Goal: Contribute content: Contribute content

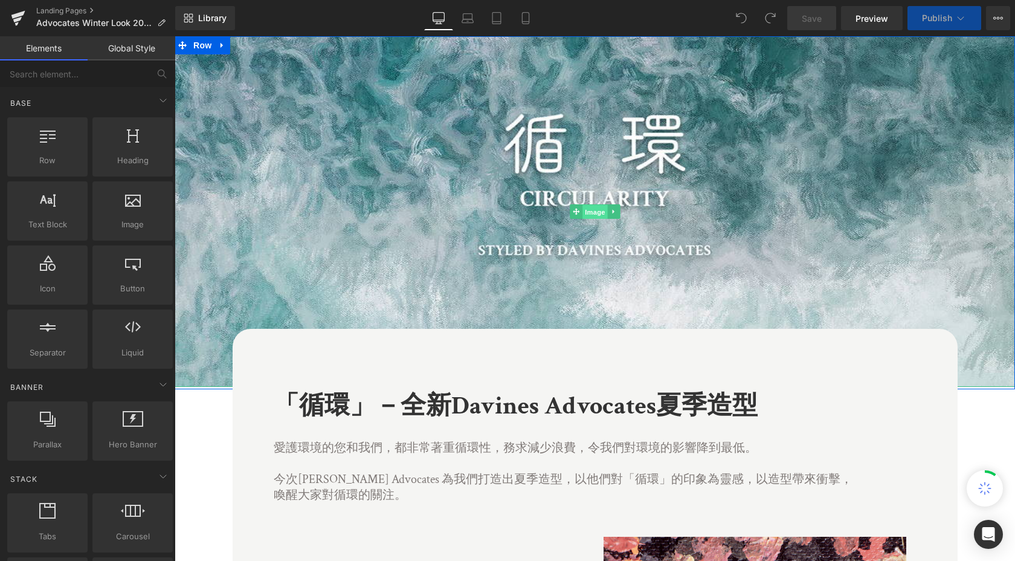
click at [593, 216] on span "Image" at bounding box center [594, 212] width 25 height 14
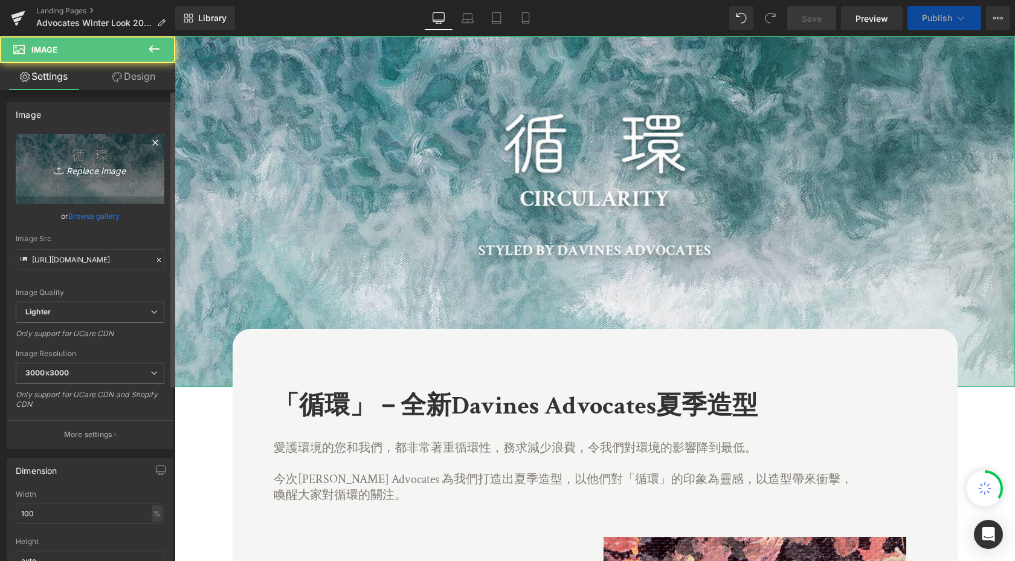
click at [92, 169] on icon "Replace Image" at bounding box center [90, 168] width 97 height 15
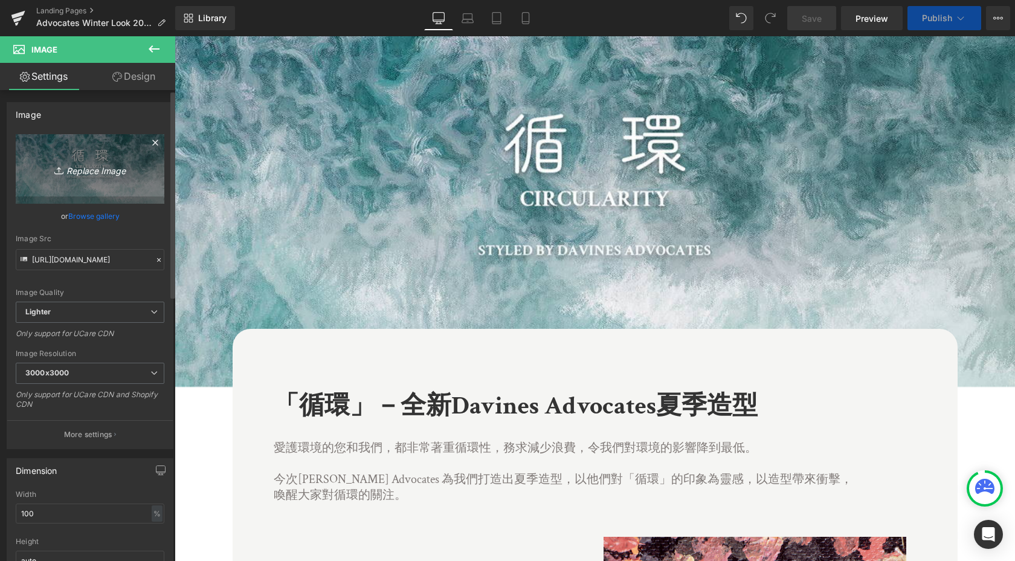
type input "C:\fakepath\top banner.jpg"
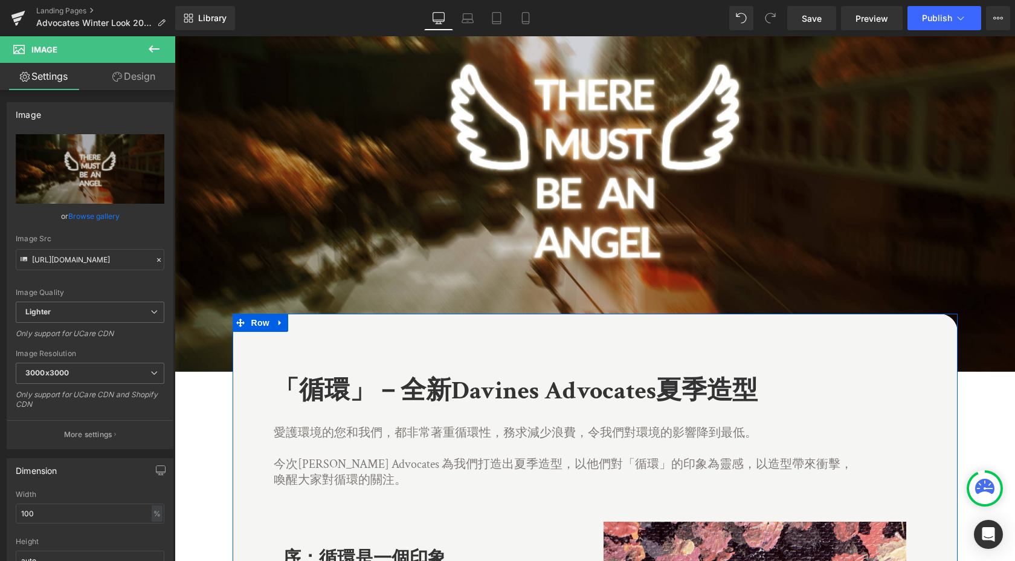
scroll to position [94, 0]
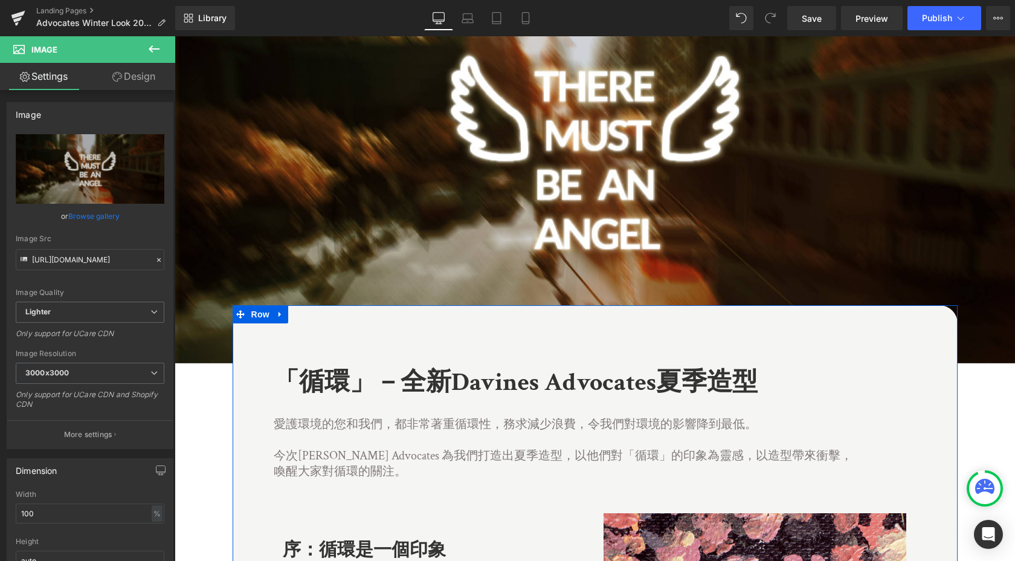
click at [391, 378] on b "「循環」－全新Davines Advocates夏季造型" at bounding box center [516, 382] width 484 height 33
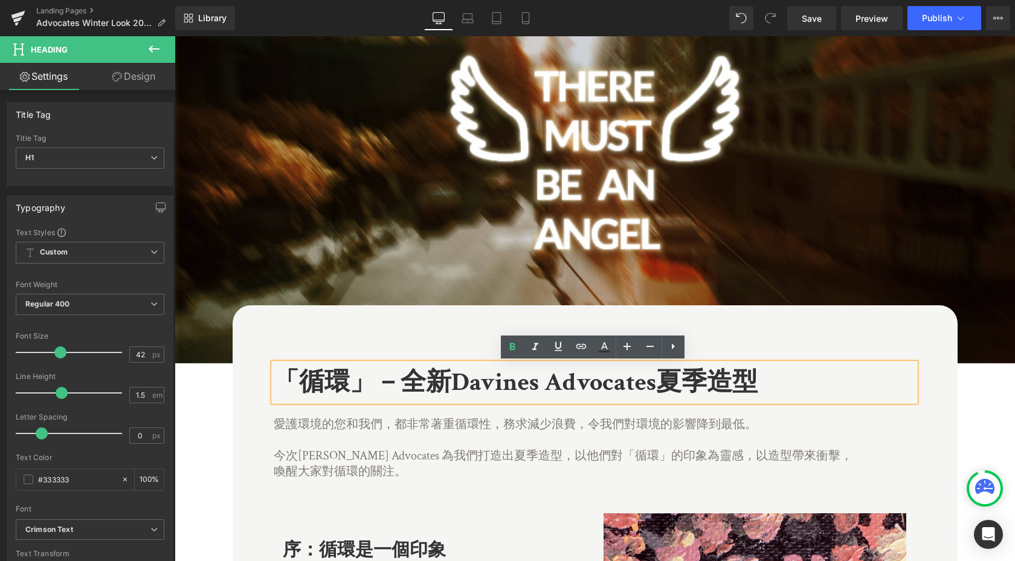
click at [353, 382] on b "「循環」－全新Davines Advocates夏季造型" at bounding box center [516, 382] width 484 height 33
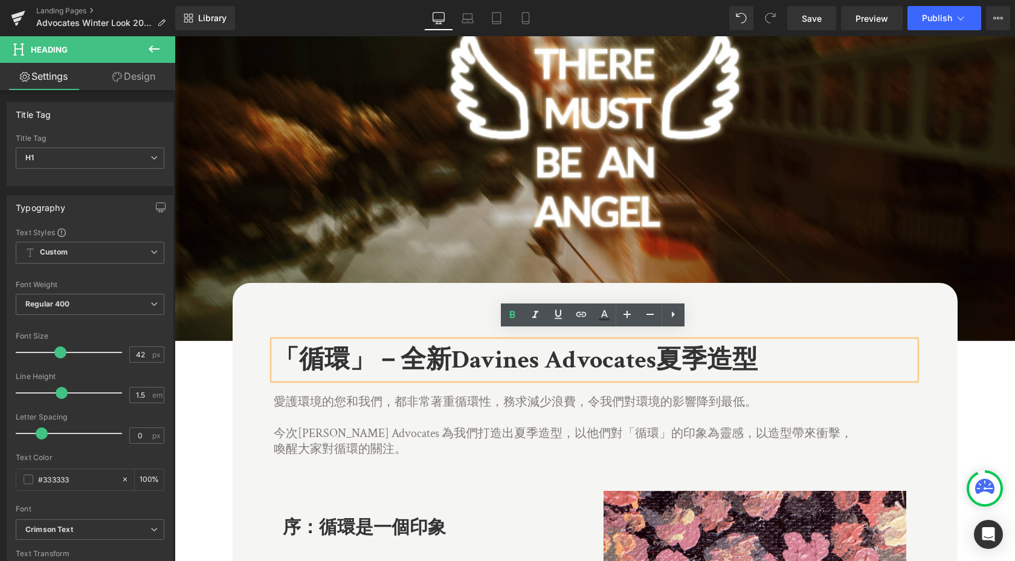
scroll to position [127, 0]
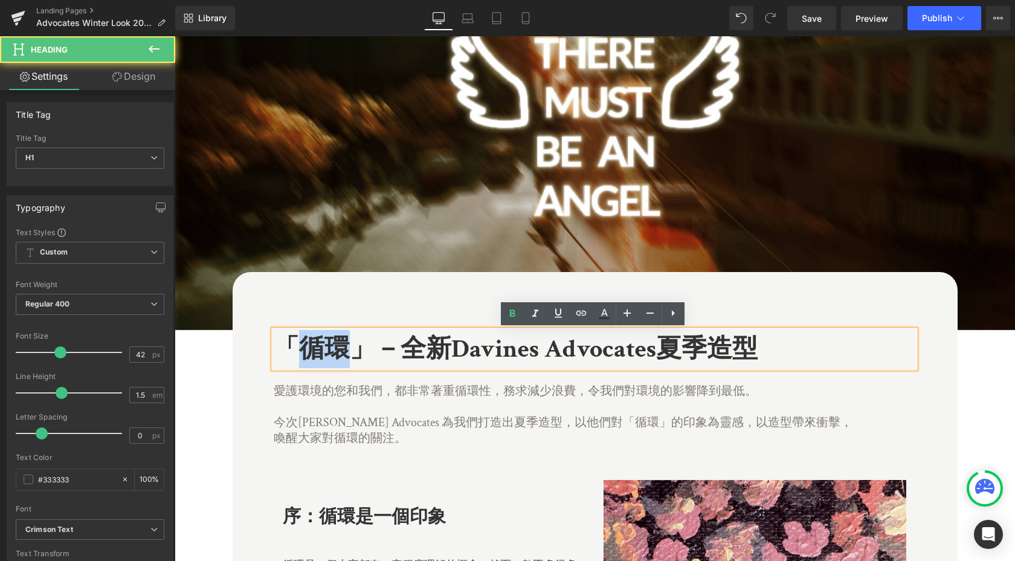
drag, startPoint x: 345, startPoint y: 346, endPoint x: 287, endPoint y: 346, distance: 58.0
click at [287, 346] on b "「循環」－全新Davines Advocates夏季造型" at bounding box center [516, 348] width 484 height 33
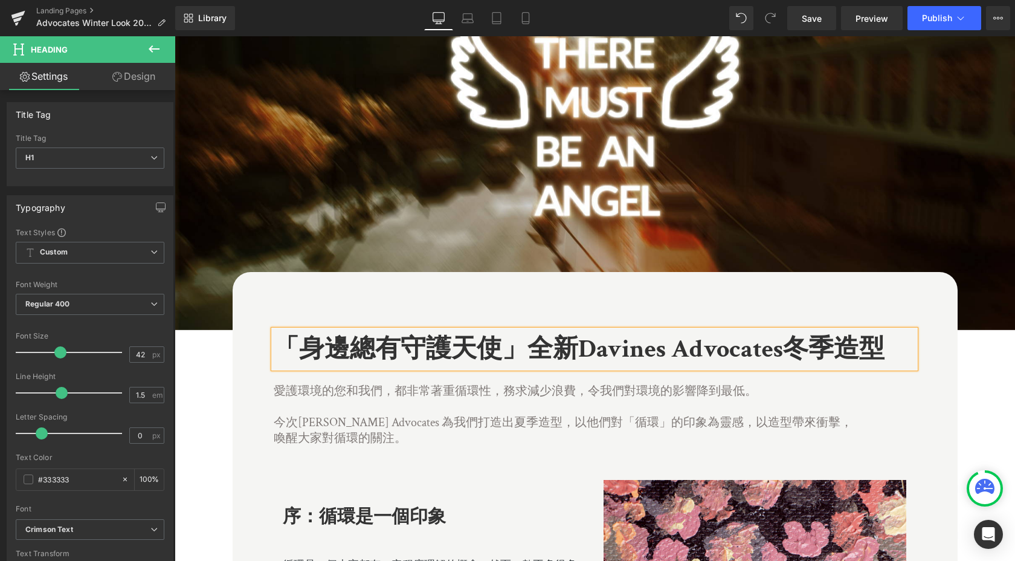
click at [533, 349] on b "「身邊總有守護天使」全新Davines Advocates冬季造型" at bounding box center [579, 348] width 611 height 33
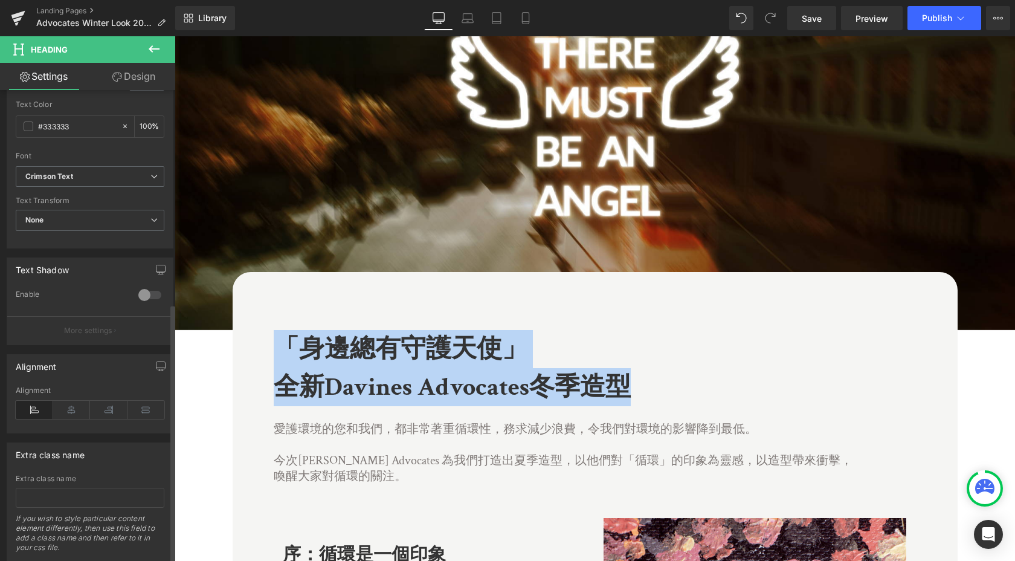
scroll to position [387, 0]
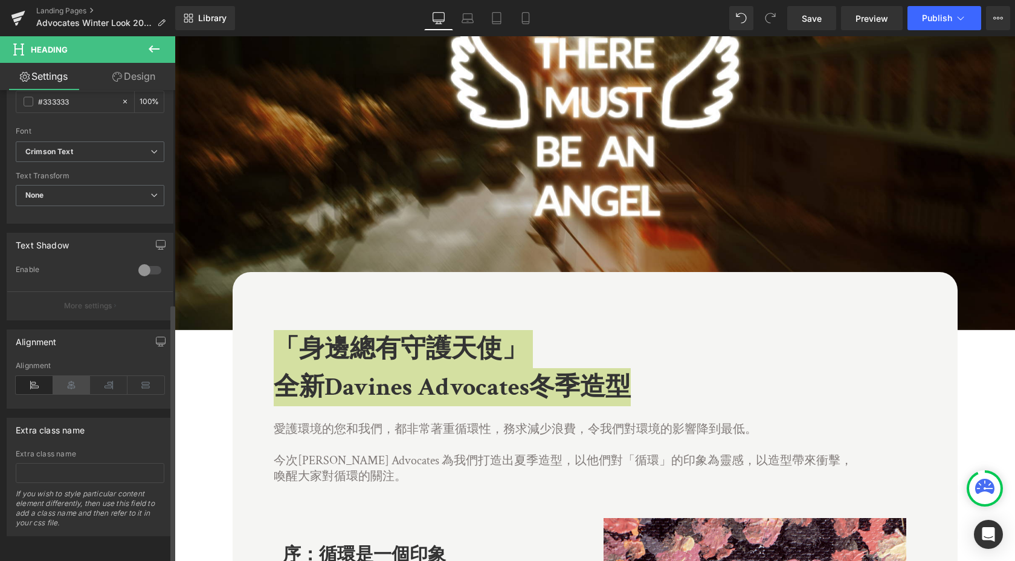
click at [75, 376] on icon at bounding box center [71, 385] width 37 height 18
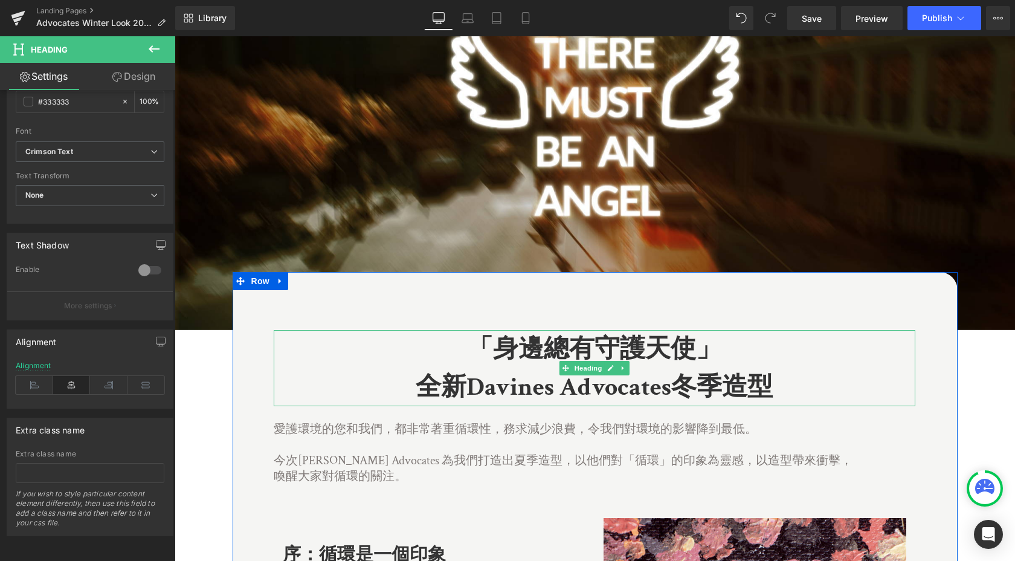
click at [751, 384] on b "全新Davines Advocates冬季造型" at bounding box center [594, 386] width 357 height 33
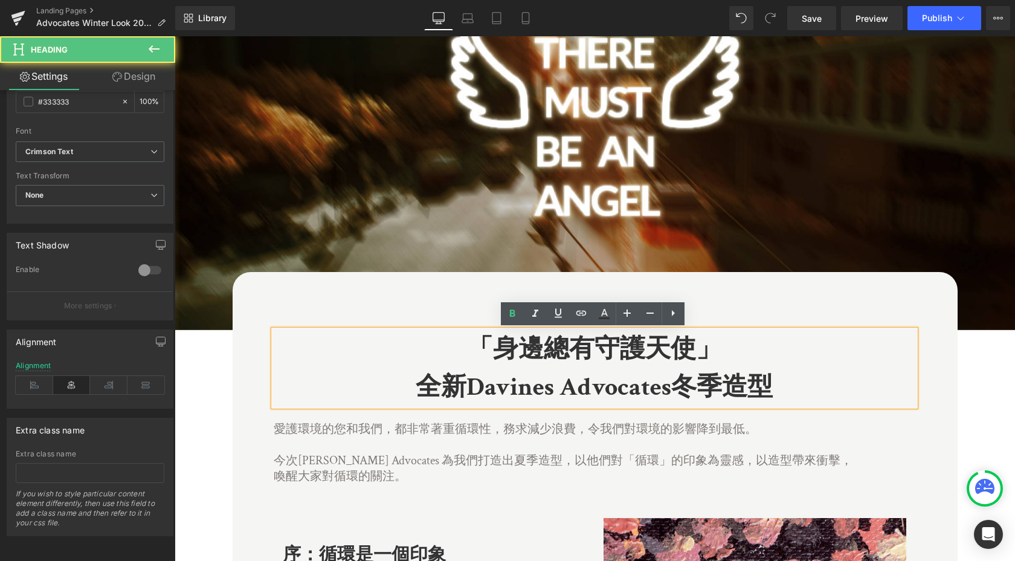
click at [787, 379] on h1 "全新Davines Advocates冬季造型" at bounding box center [595, 387] width 642 height 38
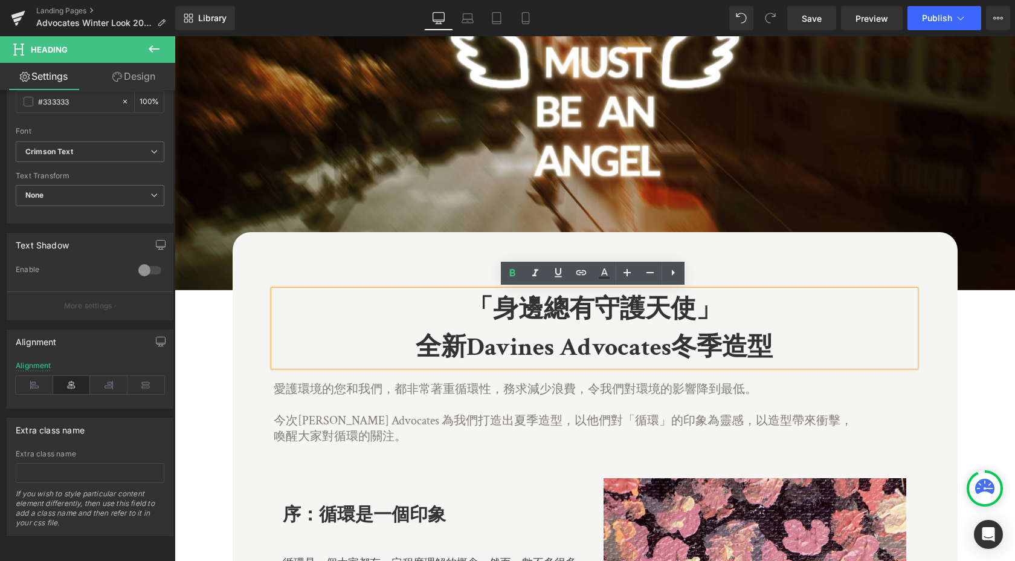
scroll to position [167, 0]
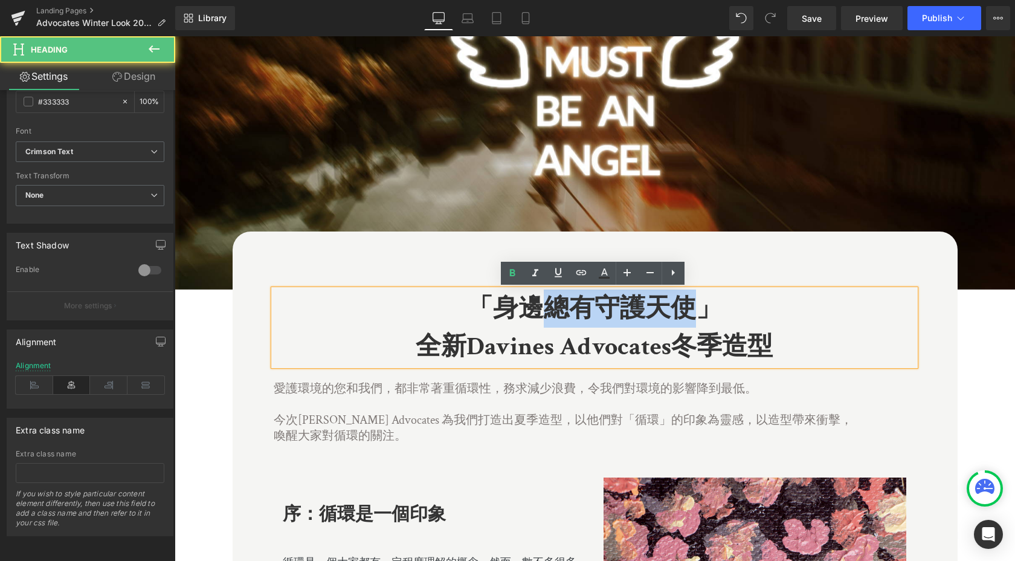
drag, startPoint x: 706, startPoint y: 306, endPoint x: 545, endPoint y: 309, distance: 160.7
click at [545, 309] on b "「身邊總有守護天使」" at bounding box center [595, 308] width 254 height 33
click at [678, 311] on b "「身邊總有守護天使」" at bounding box center [595, 308] width 254 height 33
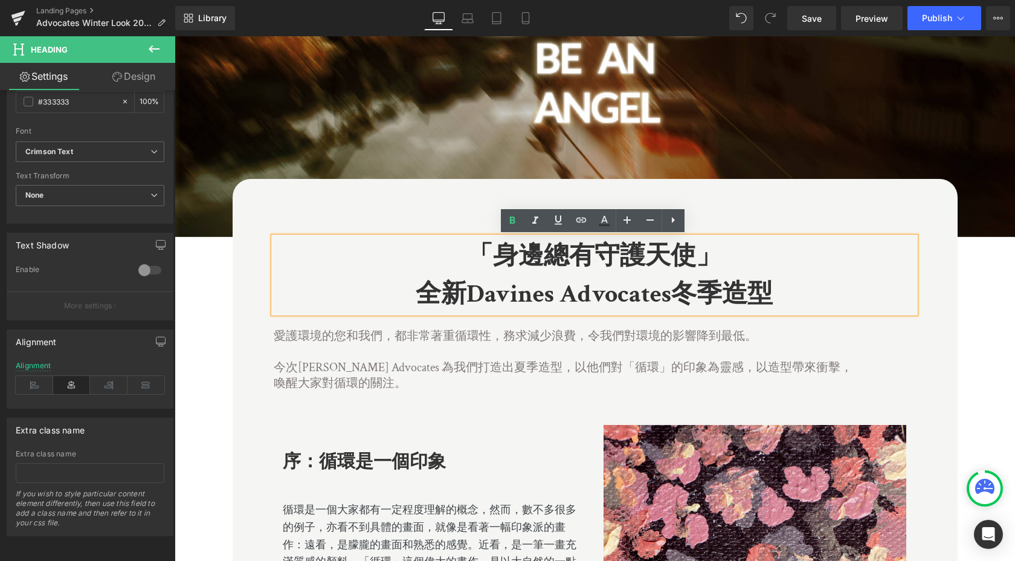
scroll to position [219, 0]
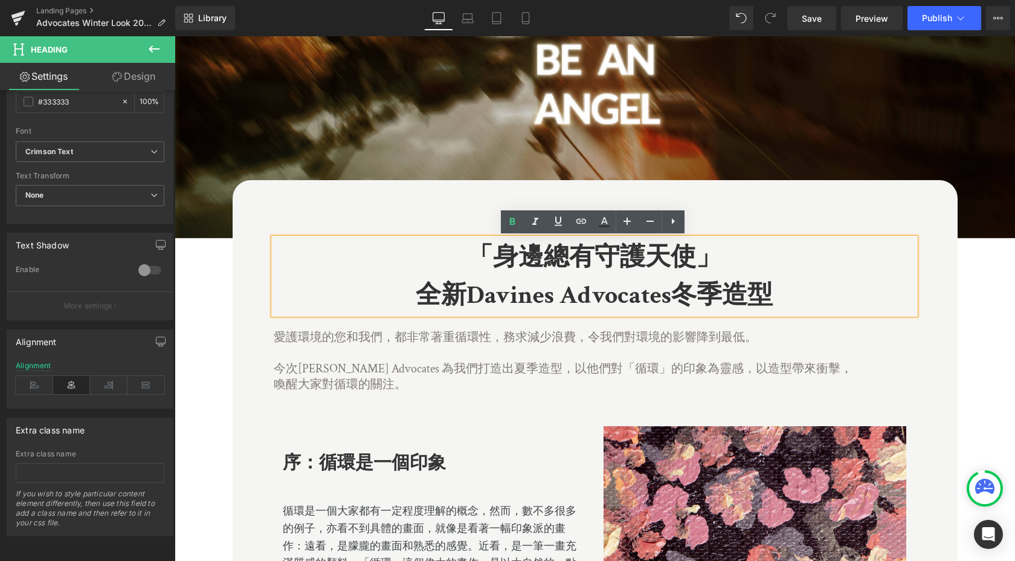
click at [474, 356] on p at bounding box center [564, 353] width 581 height 16
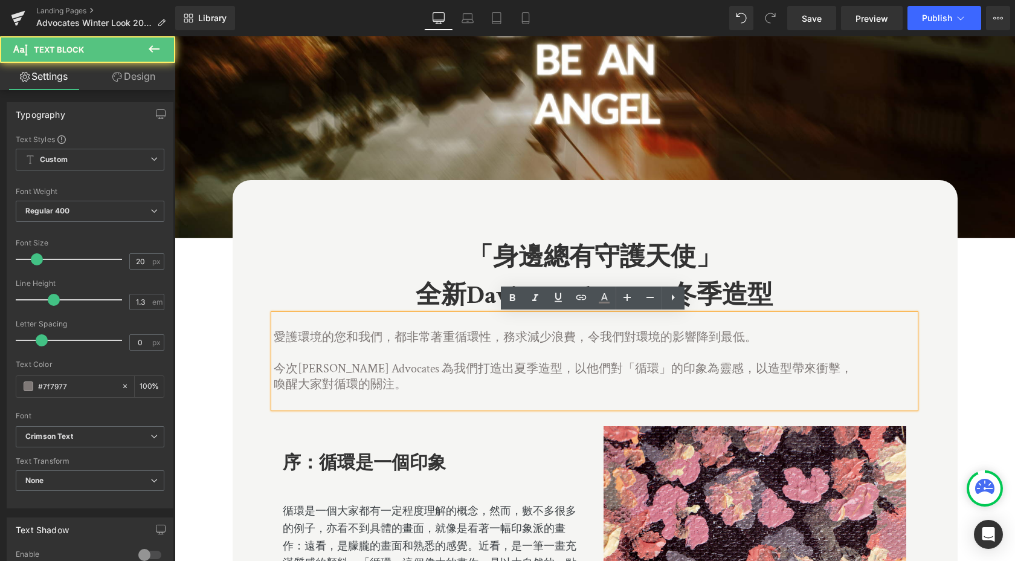
click at [451, 391] on p "今次[PERSON_NAME] Advocates 為我們打造出夏季造型， 以他們對「循環」的印象為靈感， 以造型帶來衝擊，喚醒大家對循環的關注。" at bounding box center [564, 376] width 581 height 31
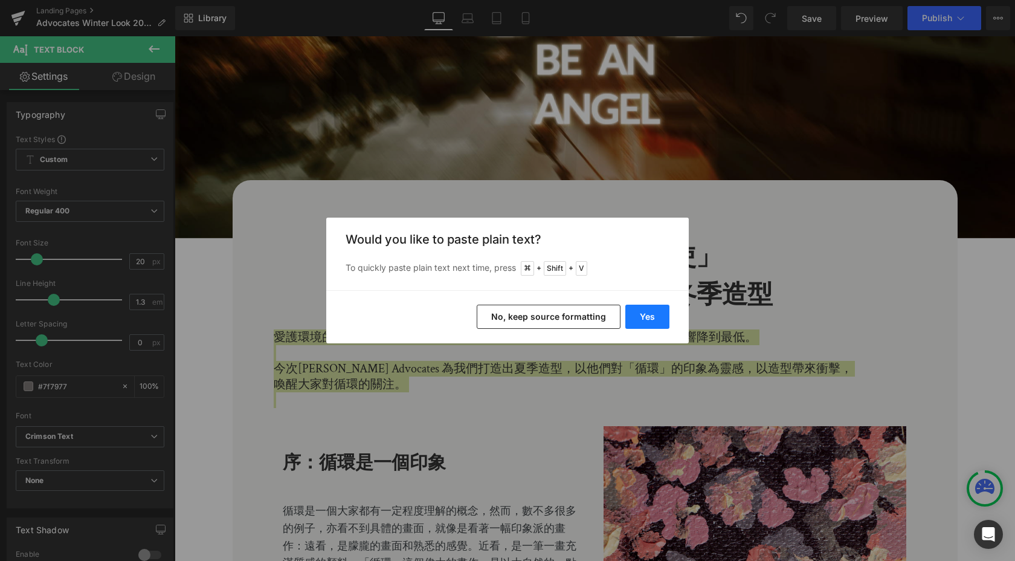
click at [661, 322] on button "Yes" at bounding box center [647, 316] width 44 height 24
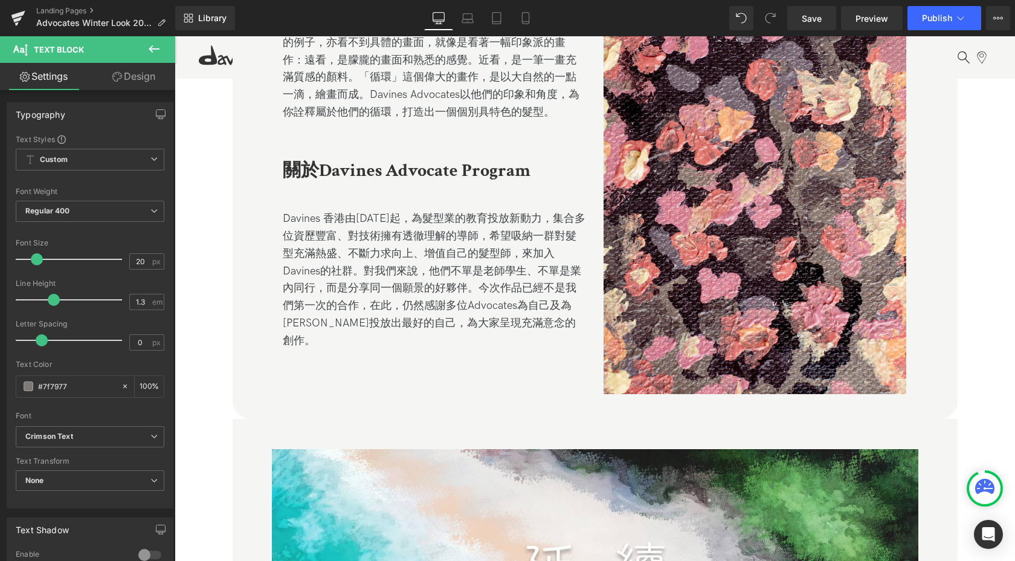
scroll to position [504, 0]
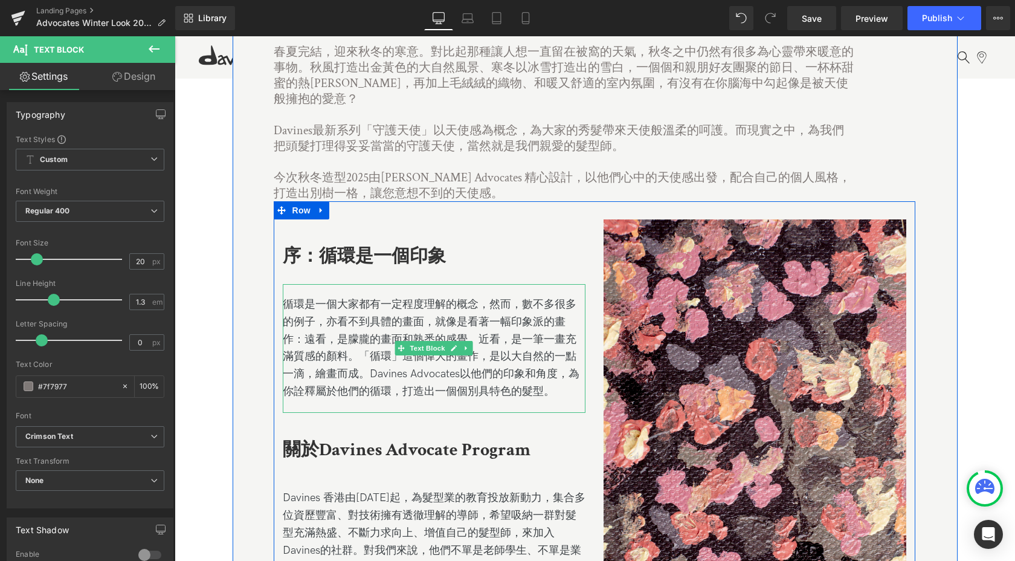
click at [500, 380] on div "循環是一個大家都有一定程度理解的概念，然而，數不多很多的例子，亦看不到具體的畫面，就像是看著一幅印象派的畫作：遠看，是朦朧的畫面和熟悉的感覺。近看，是一筆一畫…" at bounding box center [434, 348] width 303 height 105
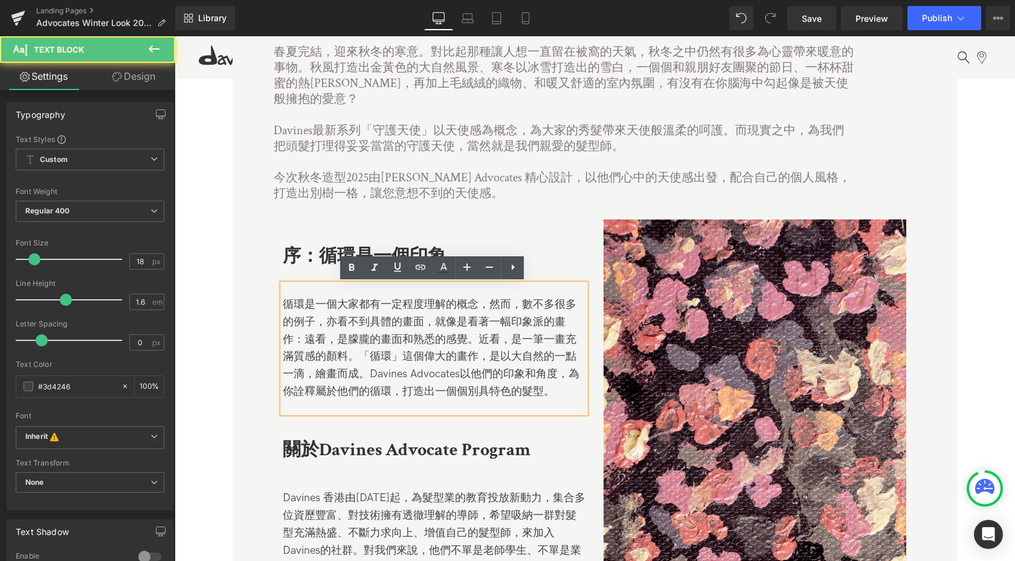
click at [555, 391] on div "循環是一個大家都有一定程度理解的概念，然而，數不多很多的例子，亦看不到具體的畫面，就像是看著一幅印象派的畫作：遠看，是朦朧的畫面和熟悉的感覺。近看，是一筆一畫…" at bounding box center [434, 348] width 303 height 105
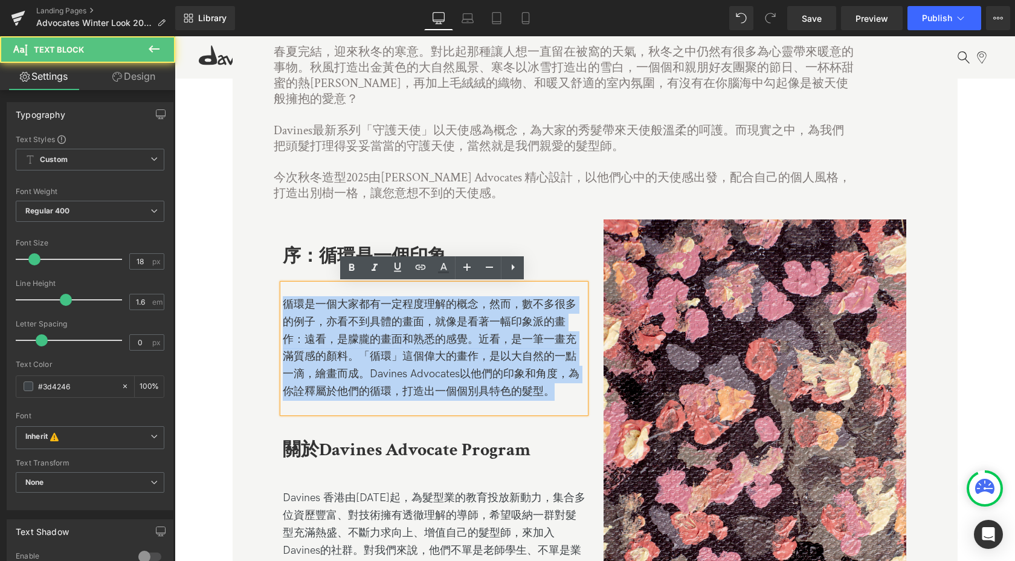
drag, startPoint x: 559, startPoint y: 393, endPoint x: 159, endPoint y: 284, distance: 414.5
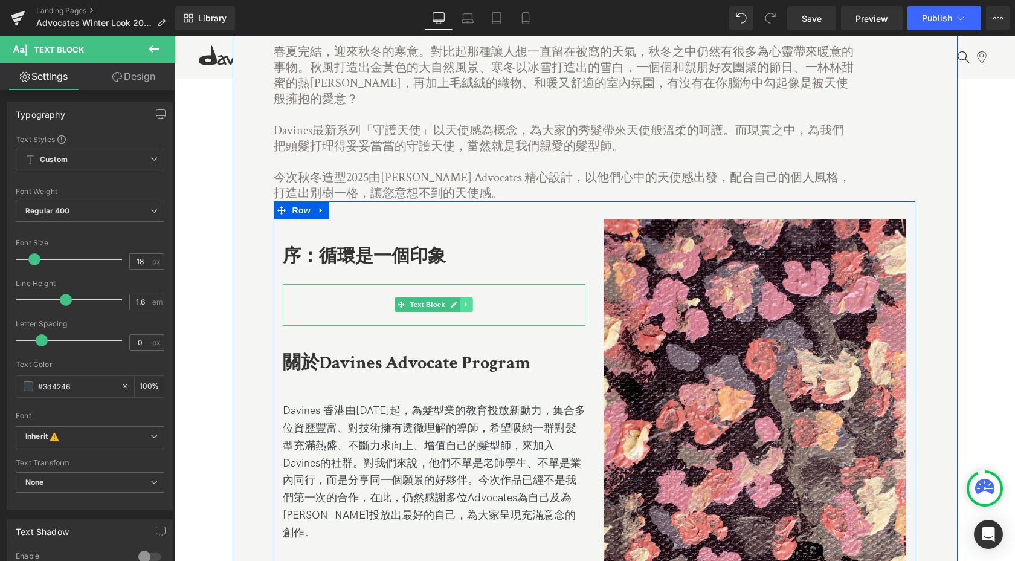
click at [463, 304] on icon at bounding box center [466, 304] width 7 height 7
click at [471, 306] on icon at bounding box center [472, 304] width 7 height 7
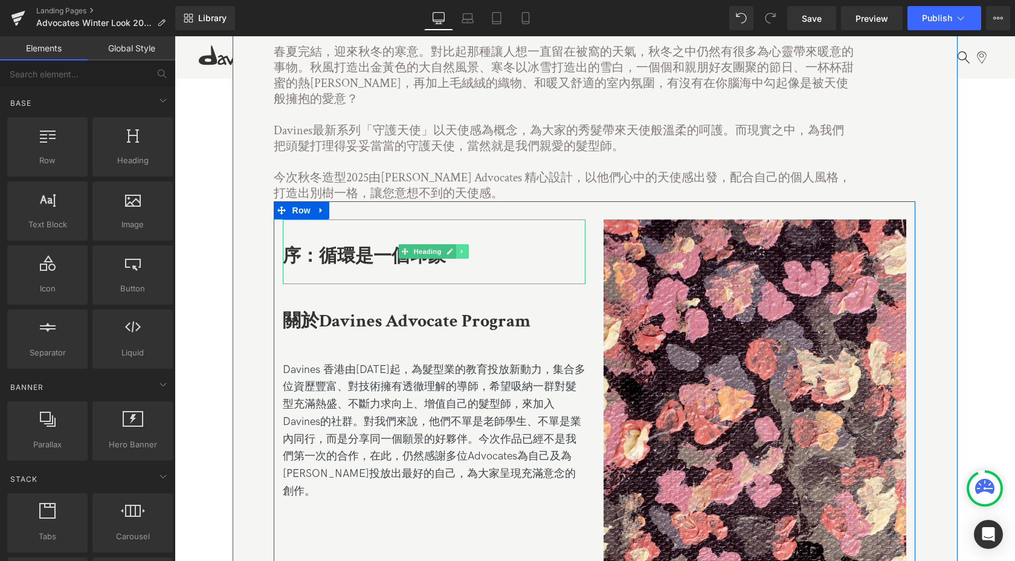
click at [463, 253] on icon at bounding box center [462, 251] width 7 height 7
drag, startPoint x: 480, startPoint y: 250, endPoint x: 465, endPoint y: 255, distance: 16.4
click at [465, 255] on ul "Heading" at bounding box center [434, 251] width 108 height 14
click at [465, 255] on link at bounding box center [469, 251] width 13 height 14
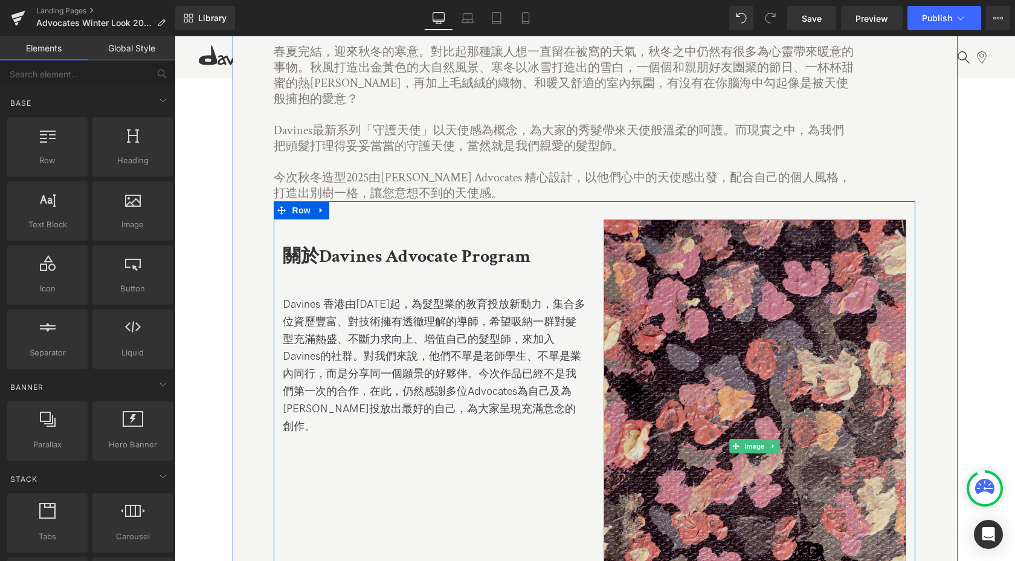
click at [724, 251] on img at bounding box center [755, 446] width 303 height 454
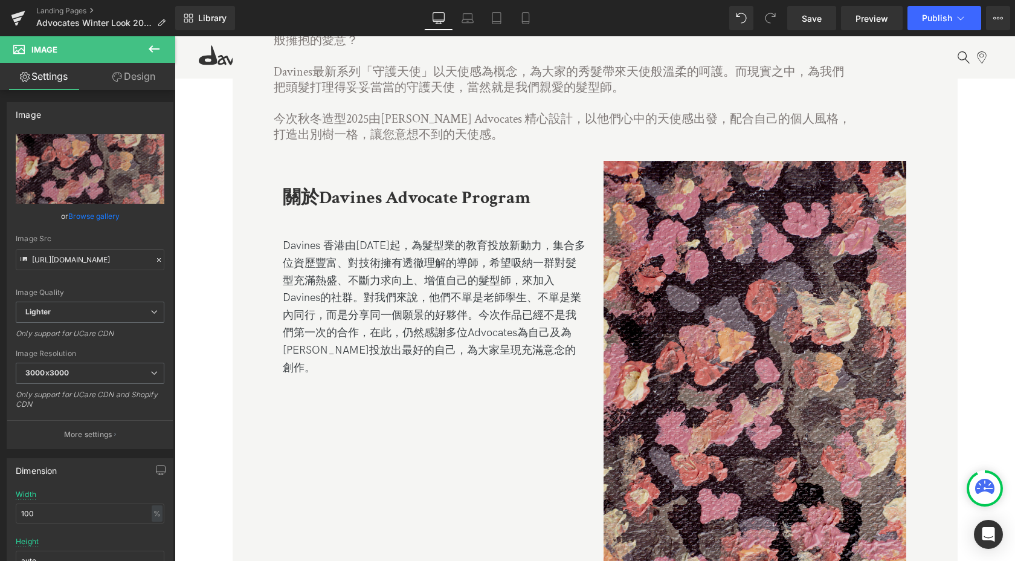
scroll to position [561, 0]
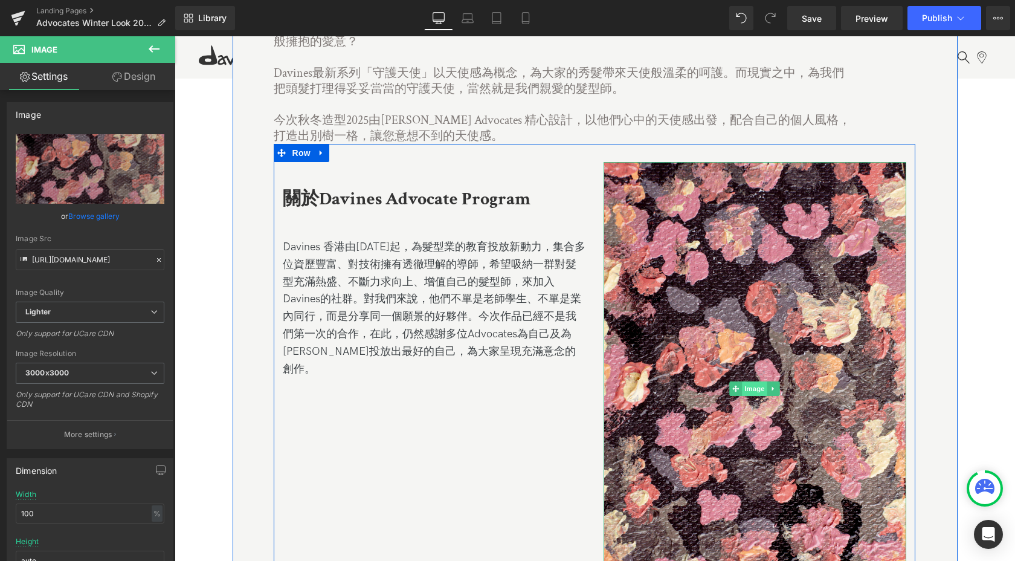
click at [750, 392] on span "Image" at bounding box center [754, 388] width 25 height 14
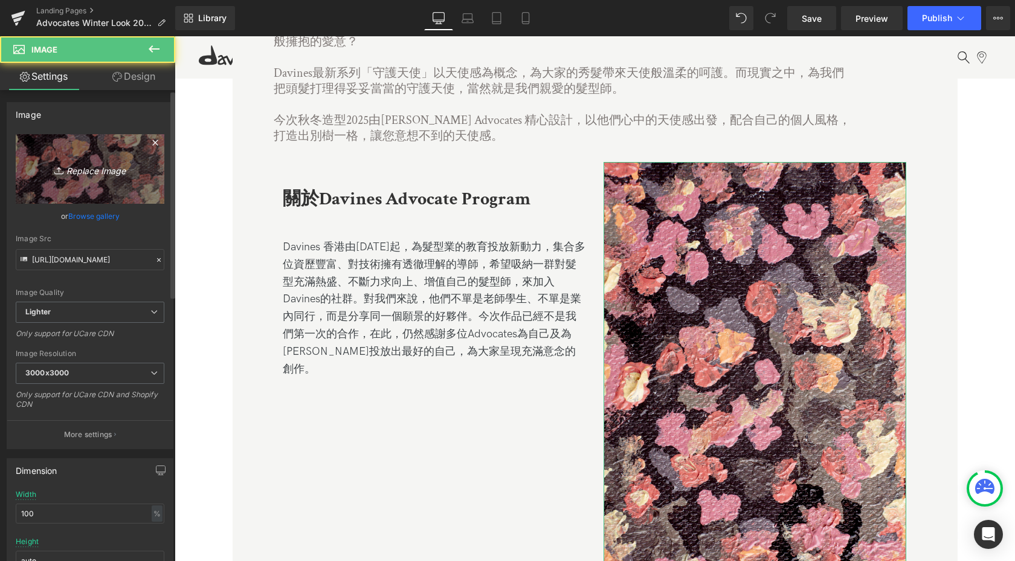
click at [92, 172] on icon "Replace Image" at bounding box center [90, 168] width 97 height 15
type input "C:\fakepath\top-view-wooden-turntable-vinyl-records 拷貝.jpg"
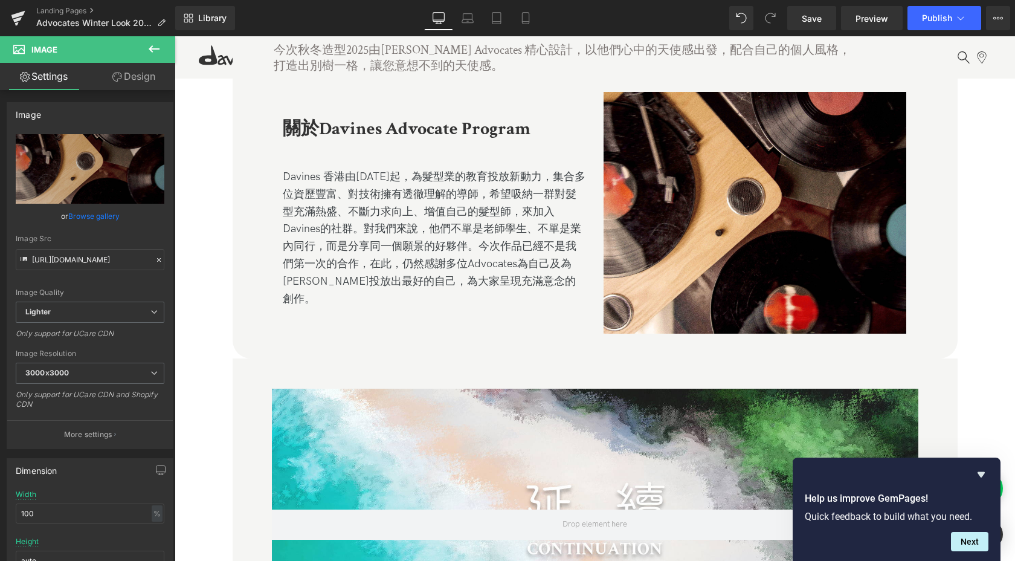
scroll to position [0, 0]
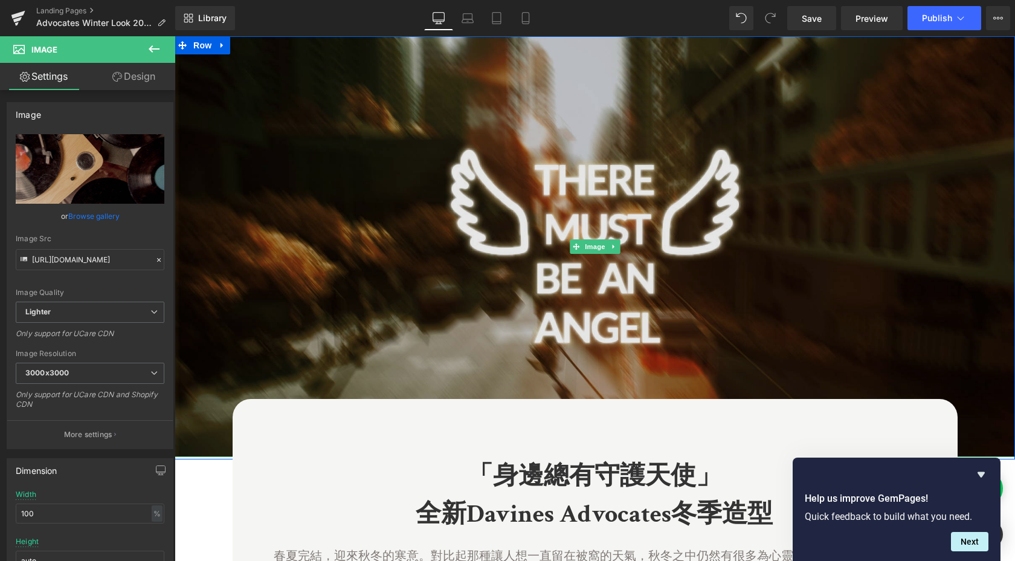
click at [520, 225] on img at bounding box center [595, 246] width 840 height 420
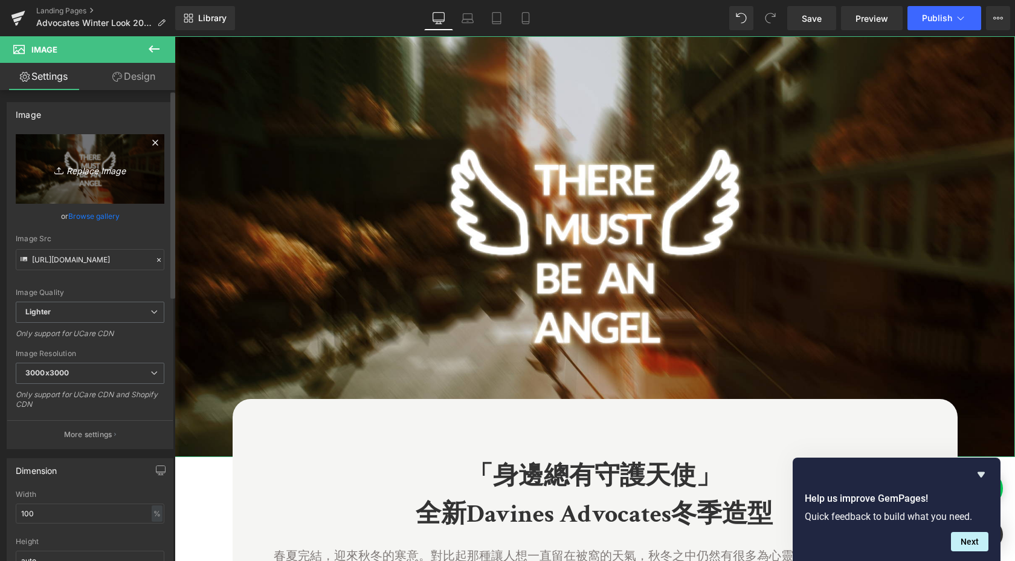
click at [92, 169] on icon "Replace Image" at bounding box center [90, 168] width 97 height 15
type input "C:\fakepath\top banner.jpg"
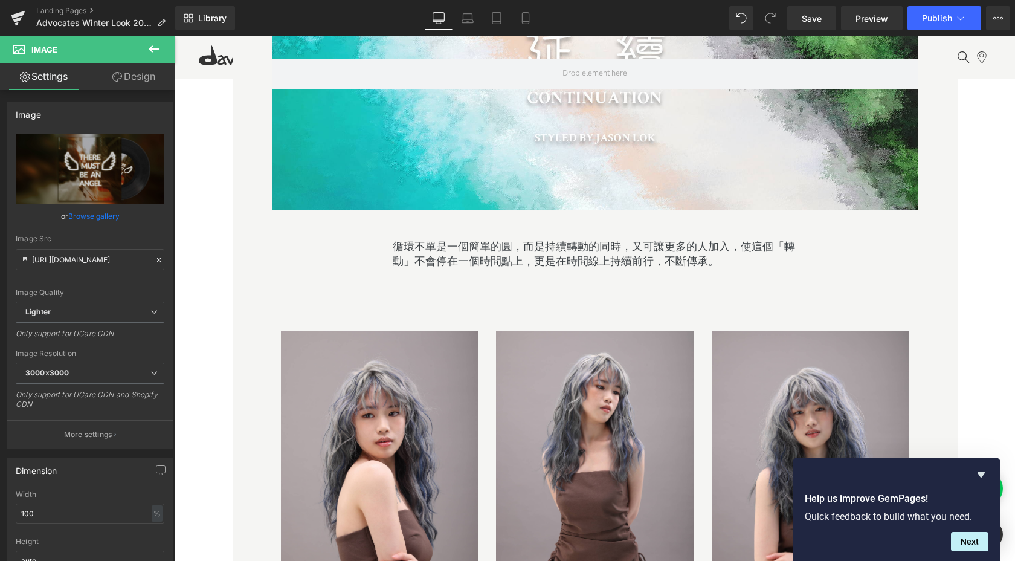
scroll to position [945, 0]
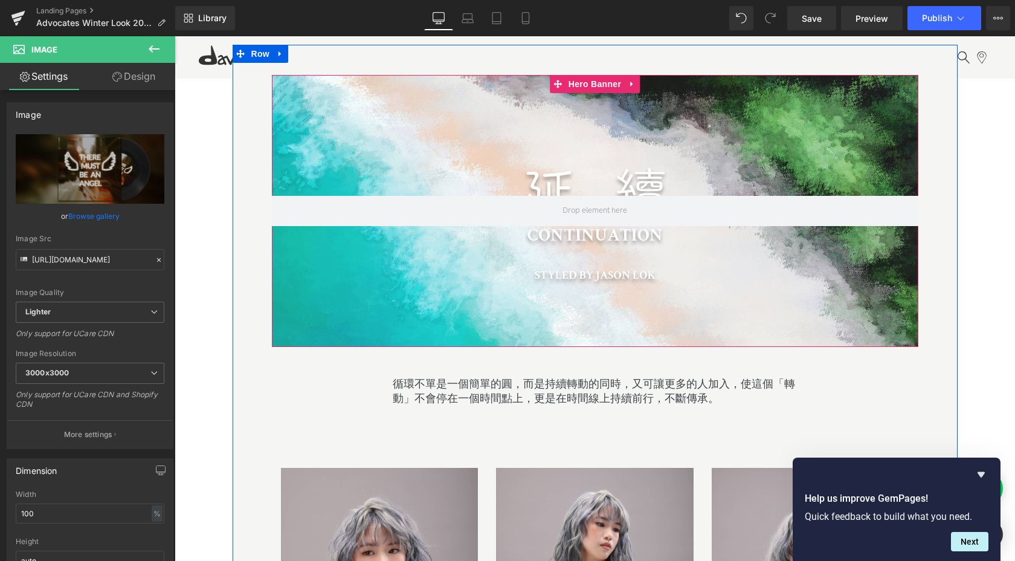
click at [649, 262] on div at bounding box center [595, 211] width 646 height 272
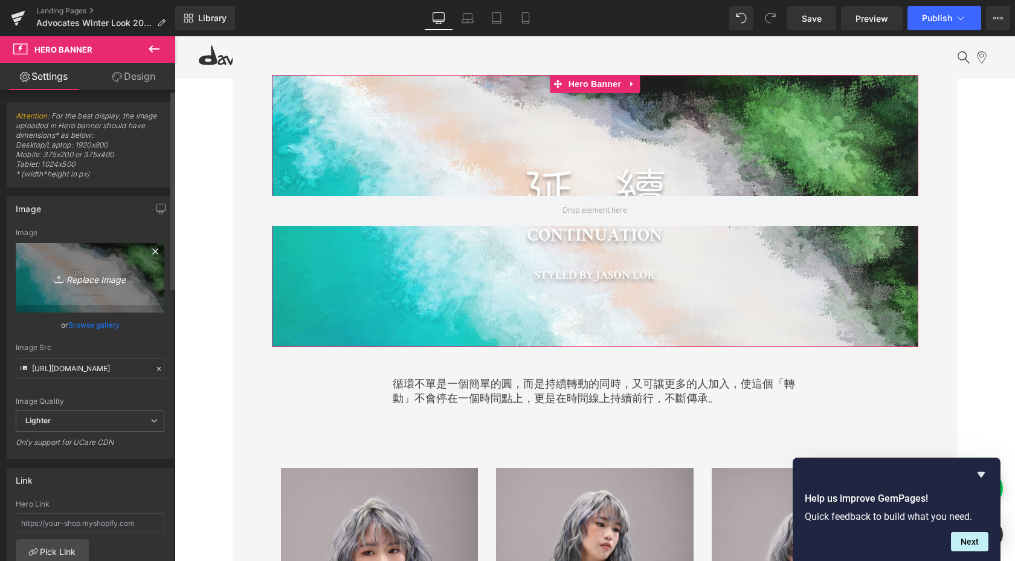
click at [101, 284] on icon "Replace Image" at bounding box center [90, 277] width 97 height 15
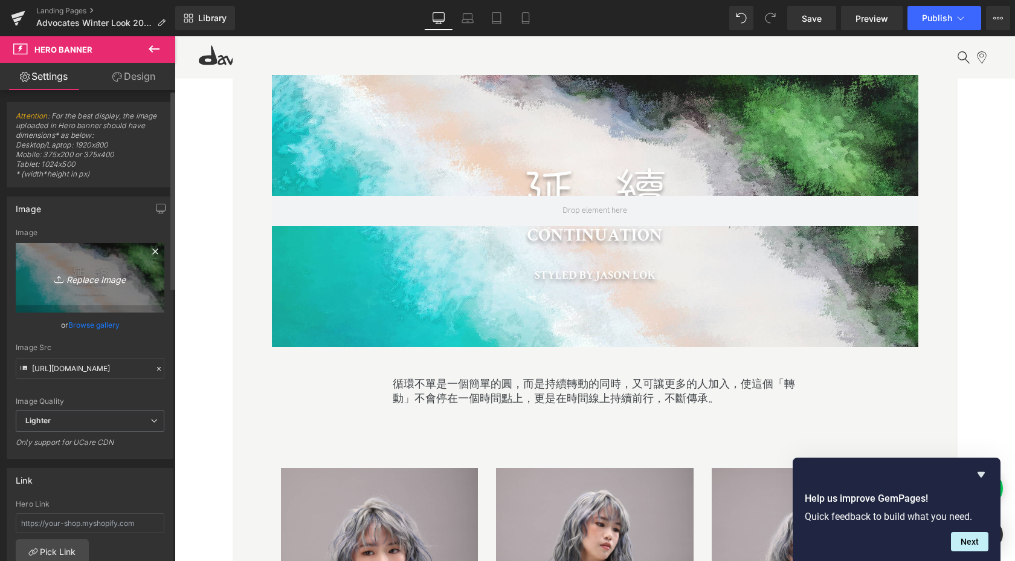
type input "C:\fakepath\group banner_工作區域 1.jpg"
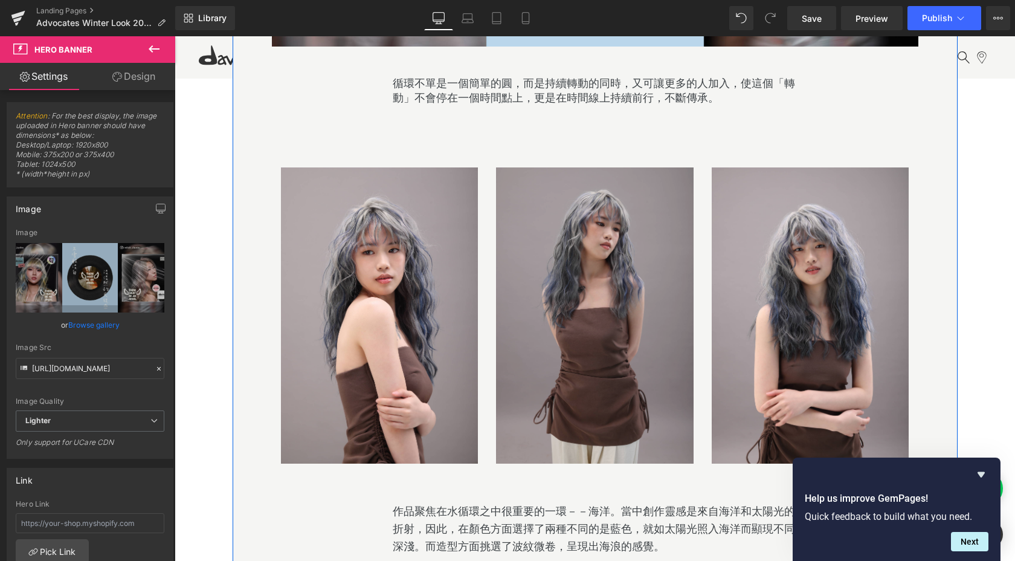
scroll to position [1359, 0]
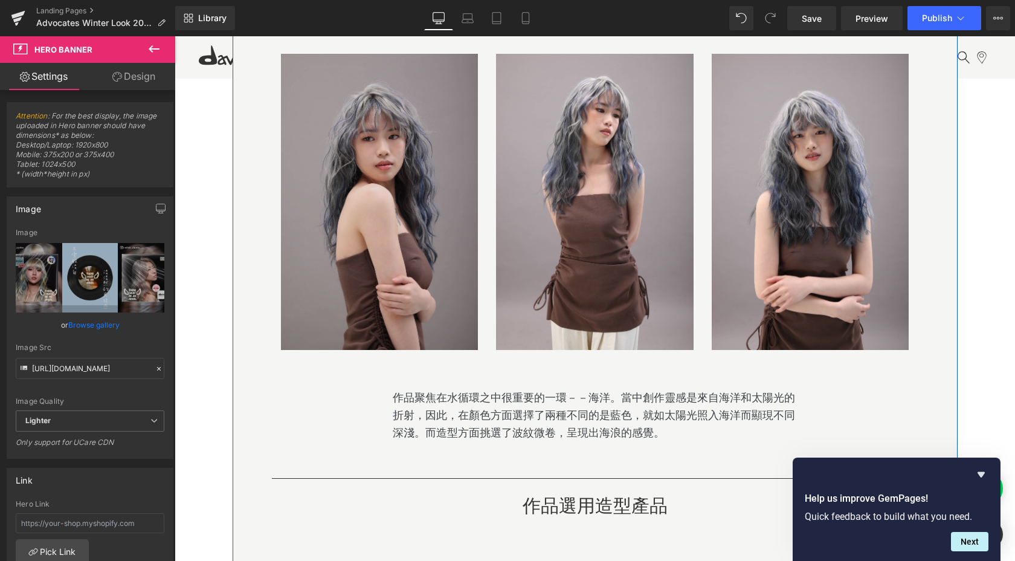
click at [374, 208] on div "Image" at bounding box center [380, 202] width 198 height 296
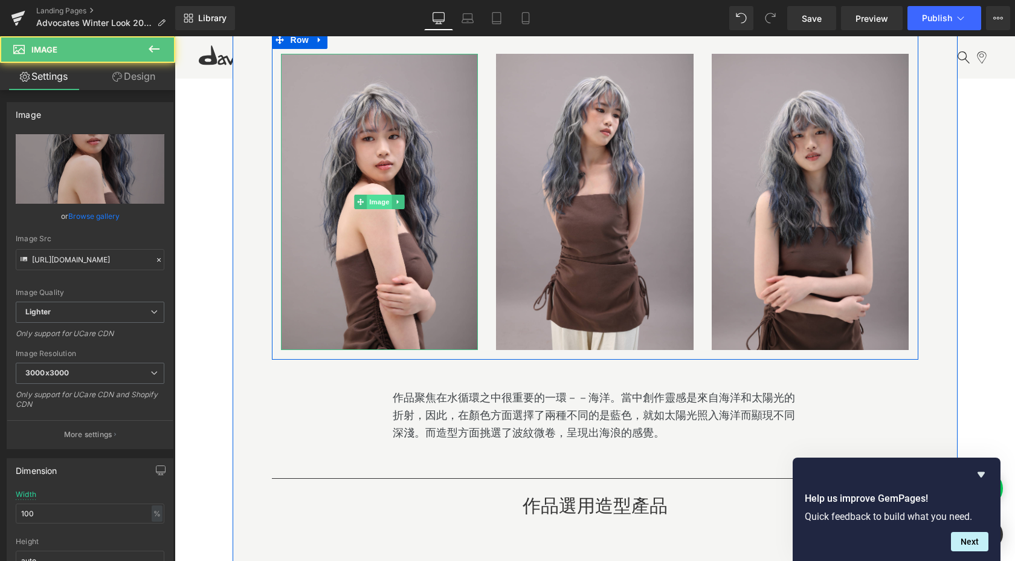
click at [373, 205] on span "Image" at bounding box center [379, 202] width 25 height 14
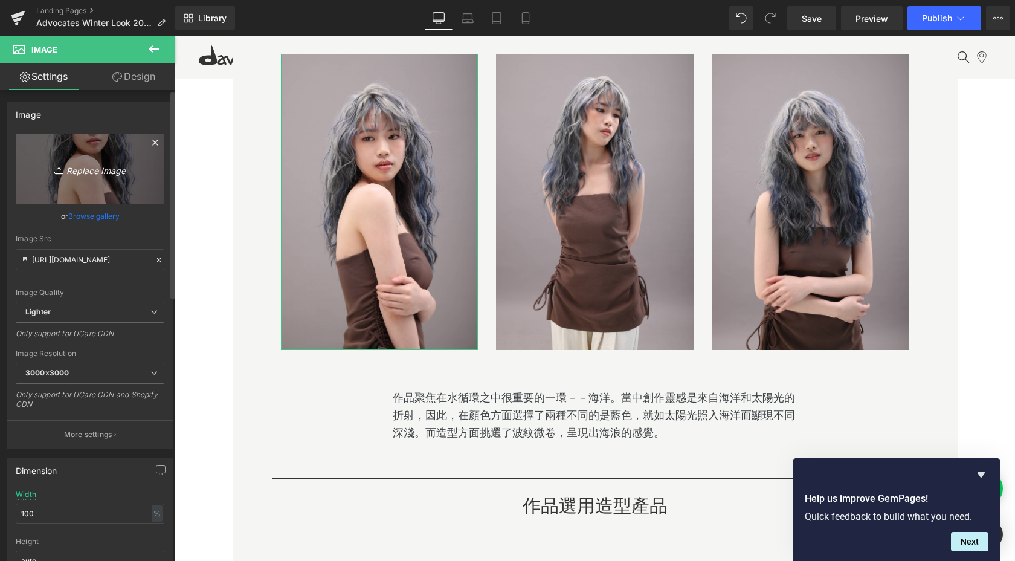
click at [112, 172] on icon "Replace Image" at bounding box center [90, 168] width 97 height 15
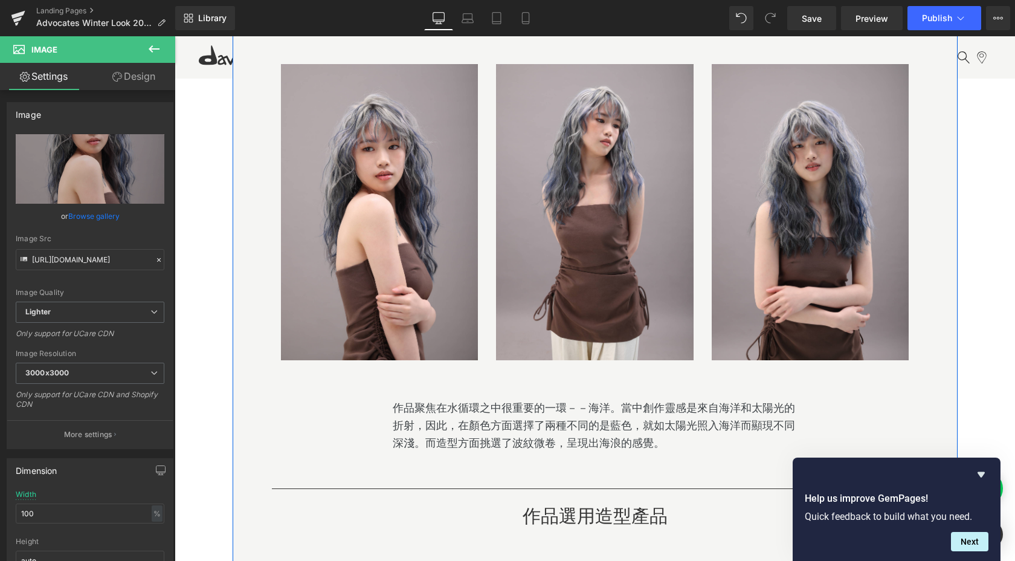
scroll to position [1324, 0]
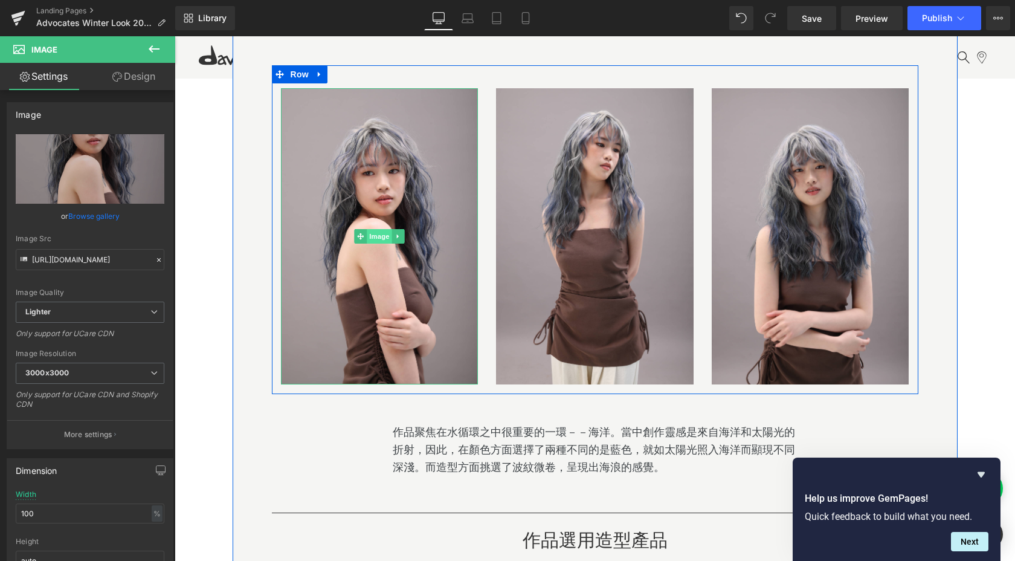
click at [378, 239] on span "Image" at bounding box center [379, 236] width 25 height 14
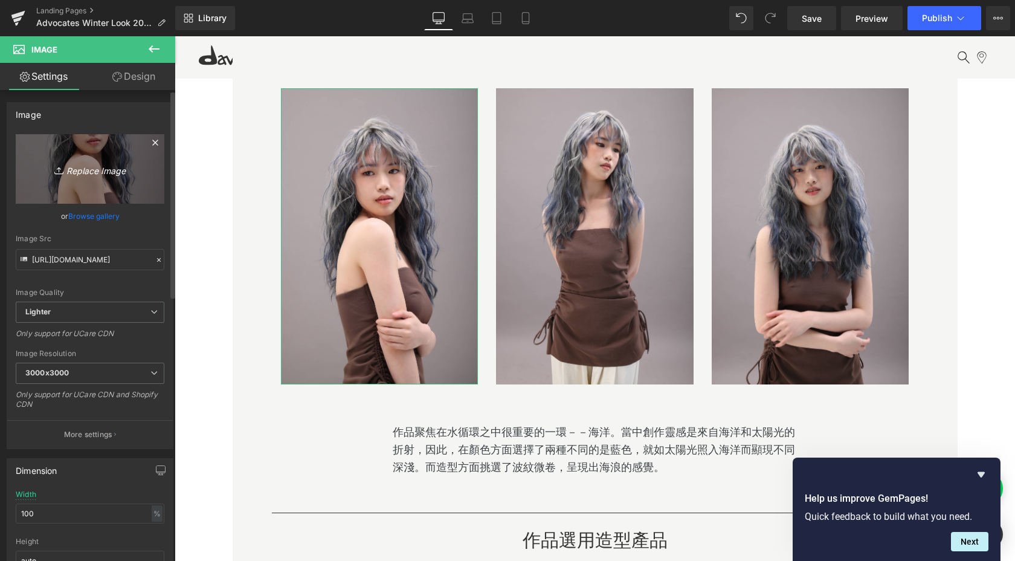
click at [90, 179] on link "Replace Image" at bounding box center [90, 168] width 149 height 69
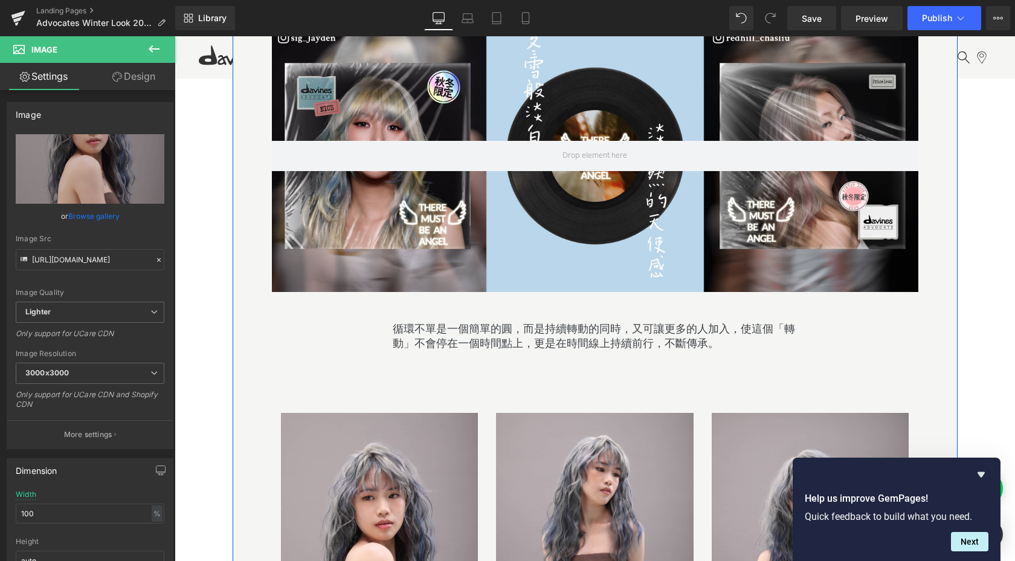
scroll to position [1061, 0]
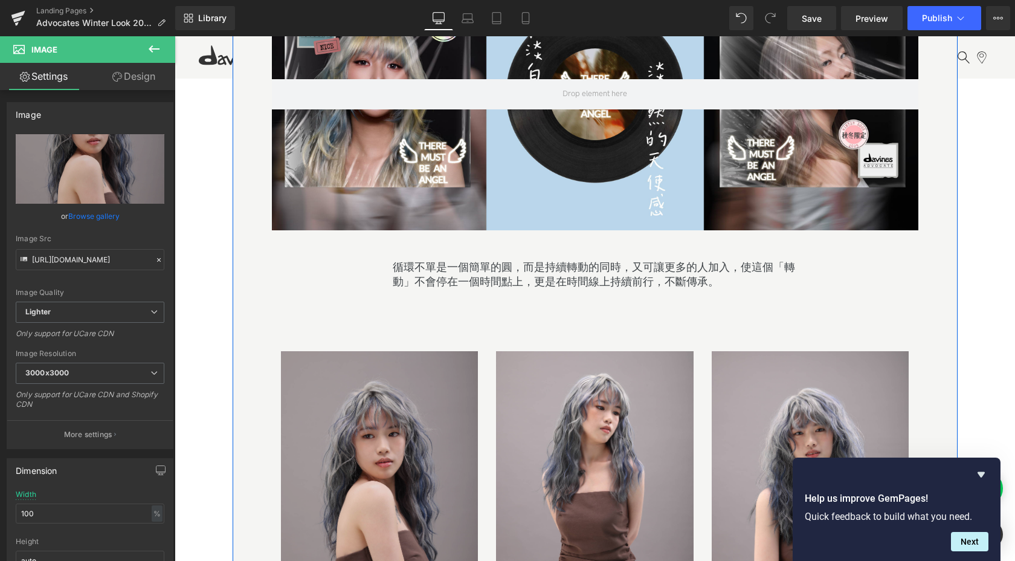
click at [390, 458] on img at bounding box center [380, 499] width 198 height 296
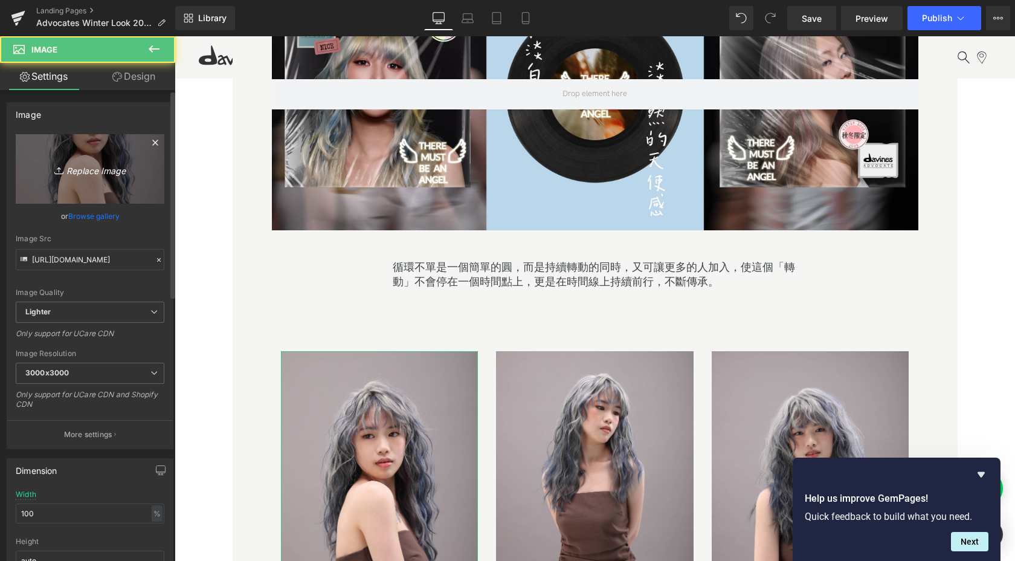
click at [103, 172] on icon "Replace Image" at bounding box center [90, 168] width 97 height 15
type input "C:\fakepath\20250821_Davines Winter Look2794-Edited.jpeg"
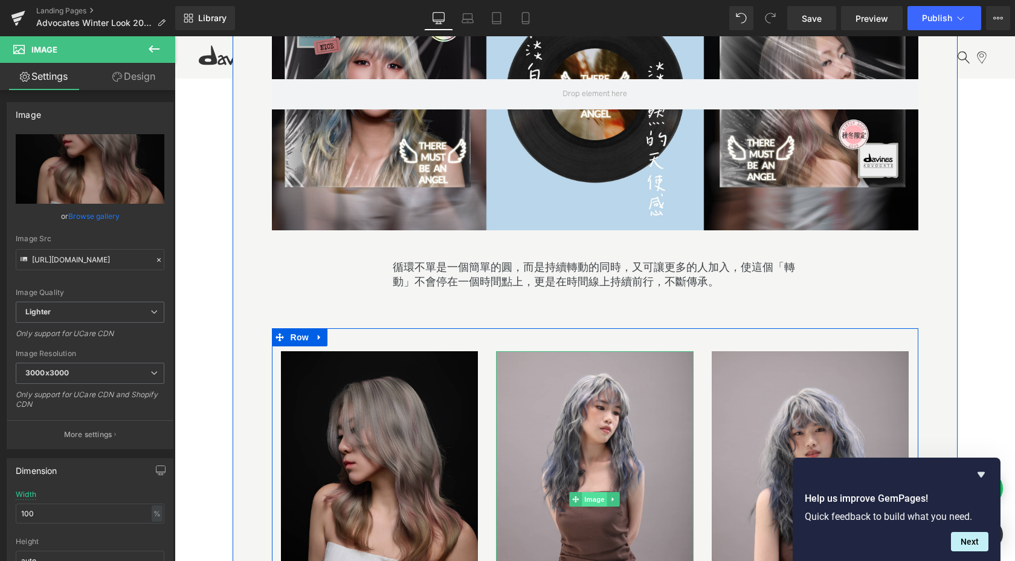
click at [591, 498] on span "Image" at bounding box center [594, 499] width 25 height 14
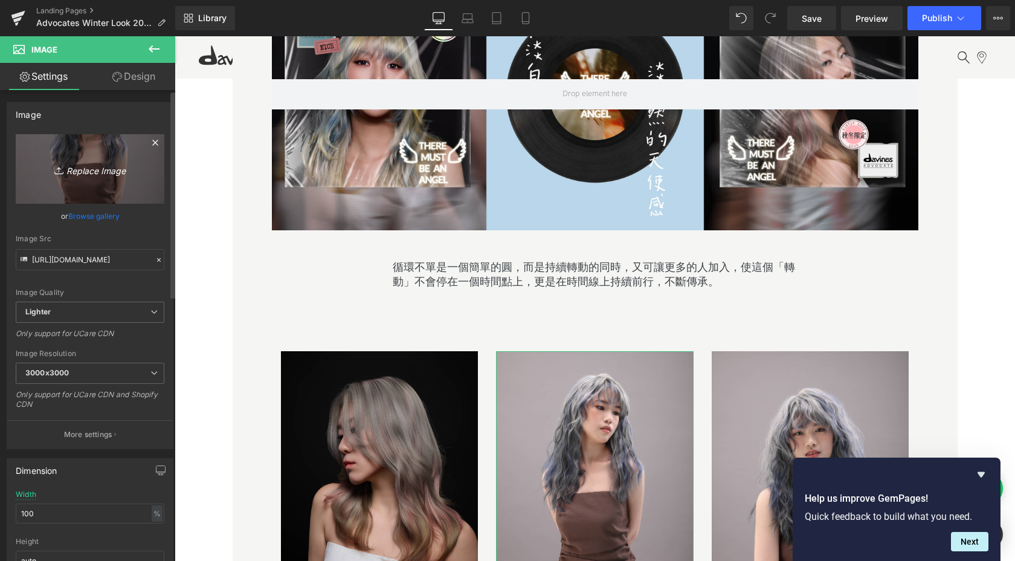
click at [87, 166] on icon "Replace Image" at bounding box center [90, 168] width 97 height 15
type input "C:\fakepath\20250821_Davines Winter Look2892-Edited.jpeg"
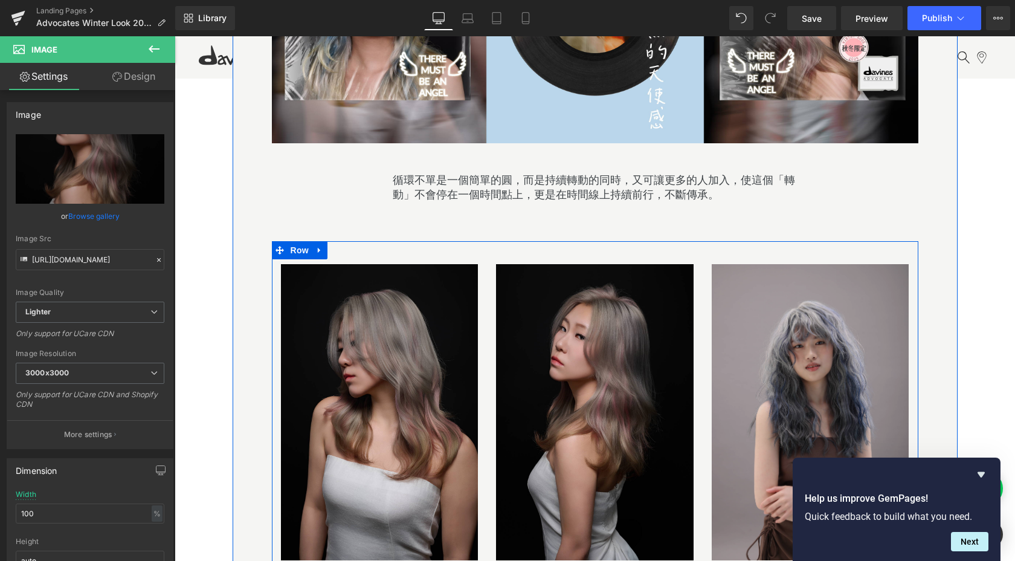
scroll to position [1225, 0]
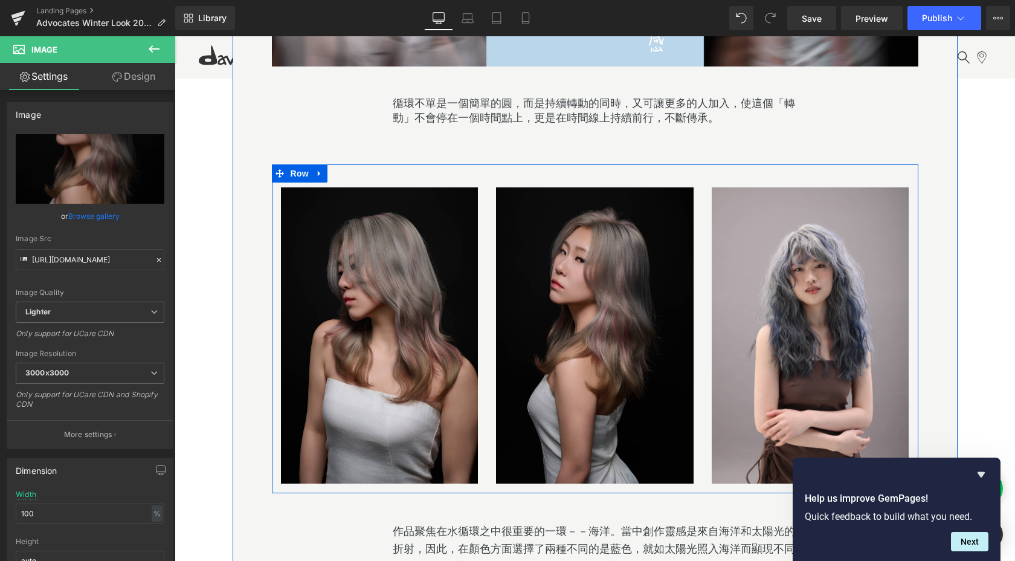
click at [808, 336] on div "Image" at bounding box center [811, 335] width 198 height 296
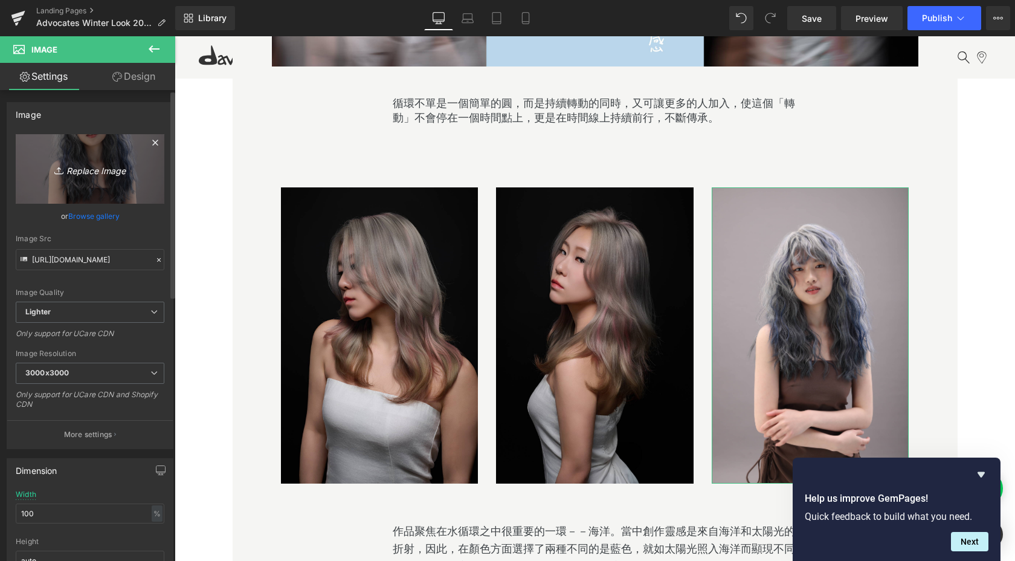
click at [87, 172] on icon "Replace Image" at bounding box center [90, 168] width 97 height 15
type input "C:\fakepath\20250821_Davines Winter Look2900-Edited.jpeg"
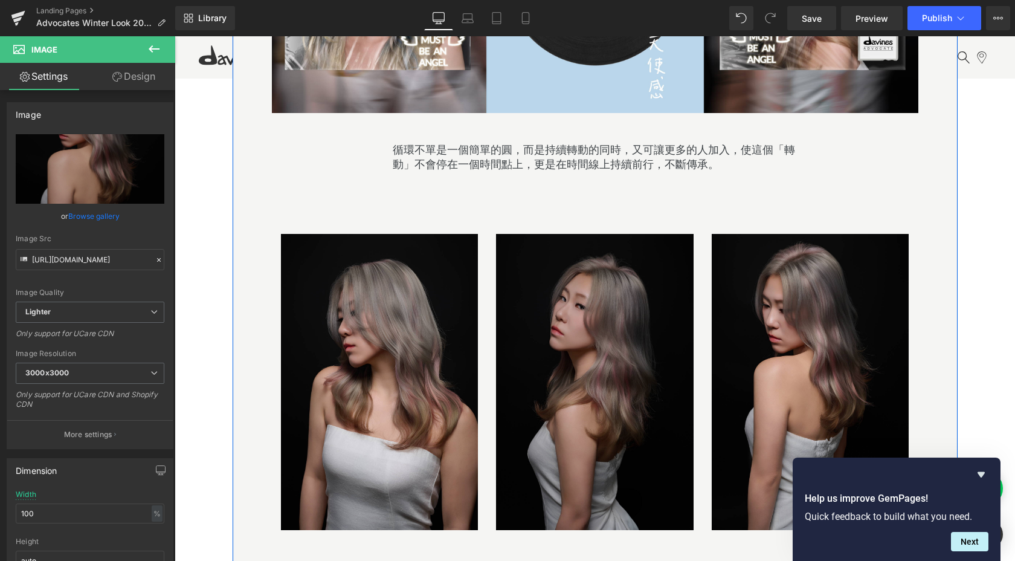
scroll to position [1229, 0]
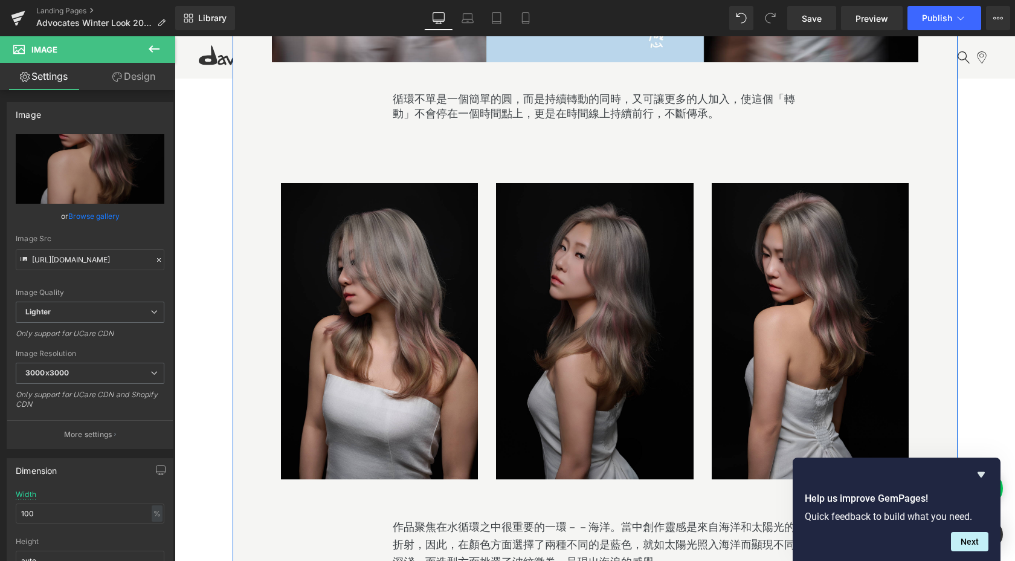
click at [586, 351] on img at bounding box center [595, 331] width 198 height 296
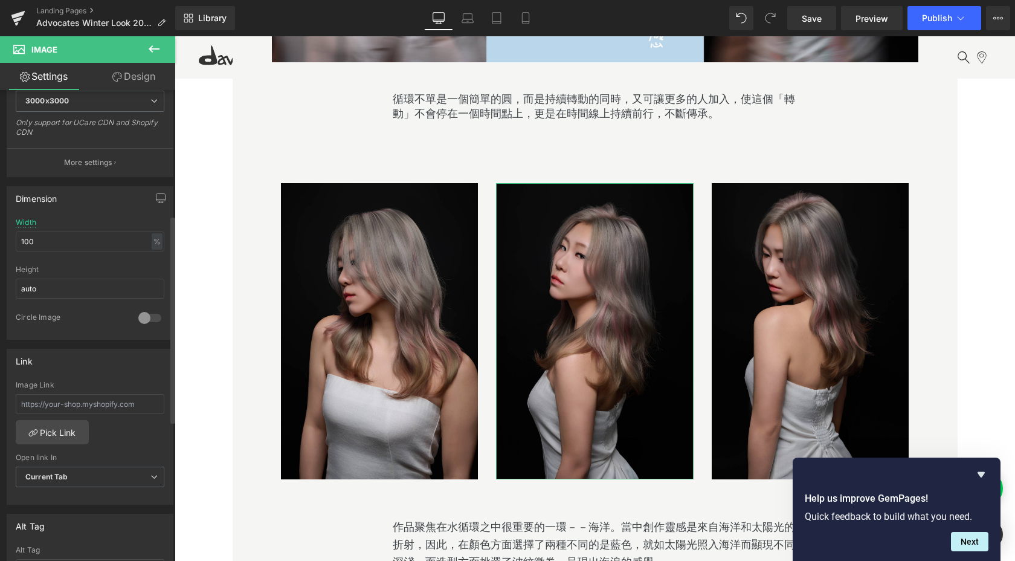
scroll to position [322, 0]
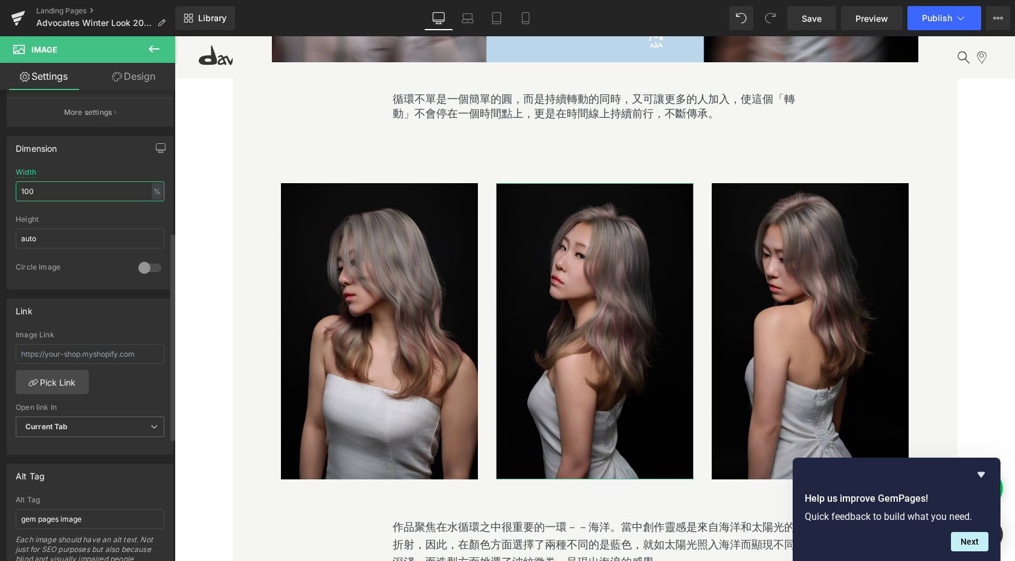
click at [25, 190] on input "100" at bounding box center [90, 191] width 149 height 20
type input "-100"
click at [72, 218] on div "Height" at bounding box center [90, 219] width 149 height 8
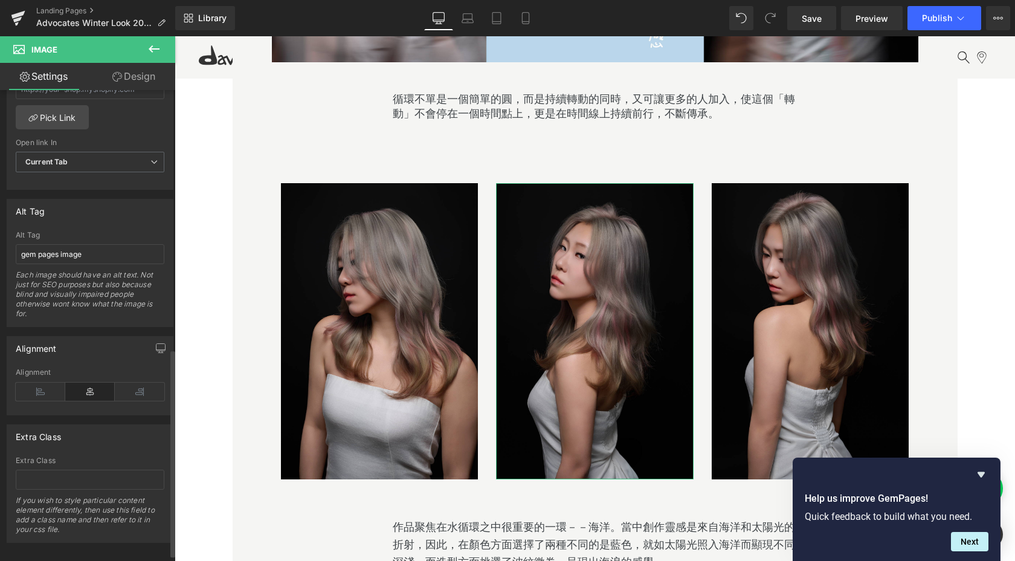
scroll to position [602, 0]
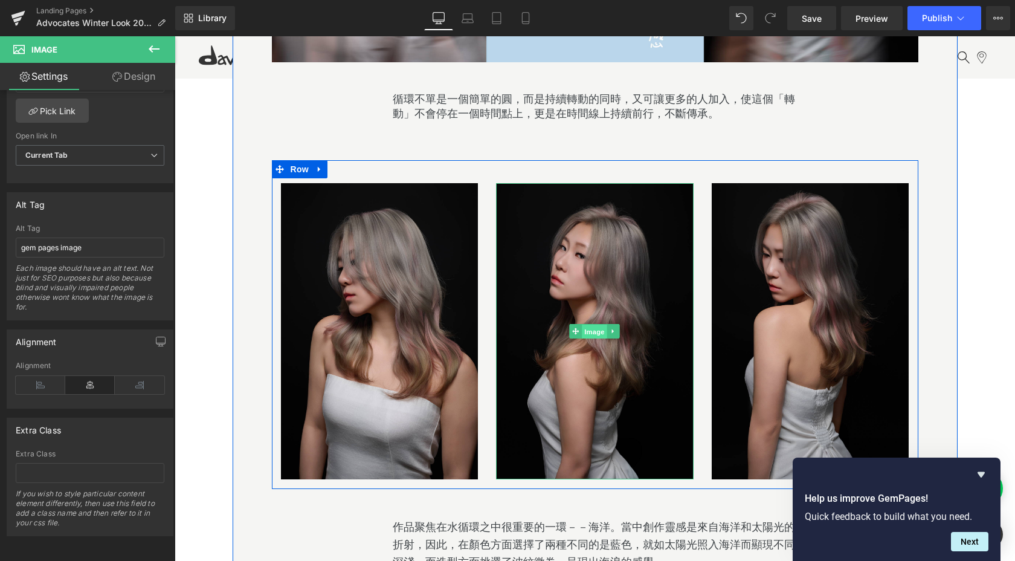
click at [598, 330] on span "Image" at bounding box center [594, 331] width 25 height 14
click at [592, 325] on span "Image" at bounding box center [594, 331] width 25 height 14
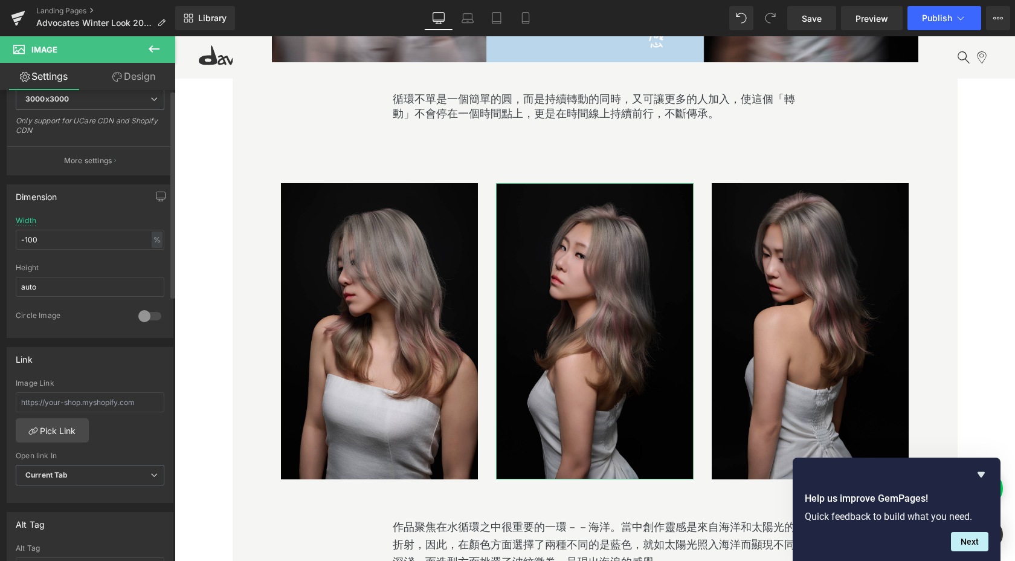
scroll to position [0, 0]
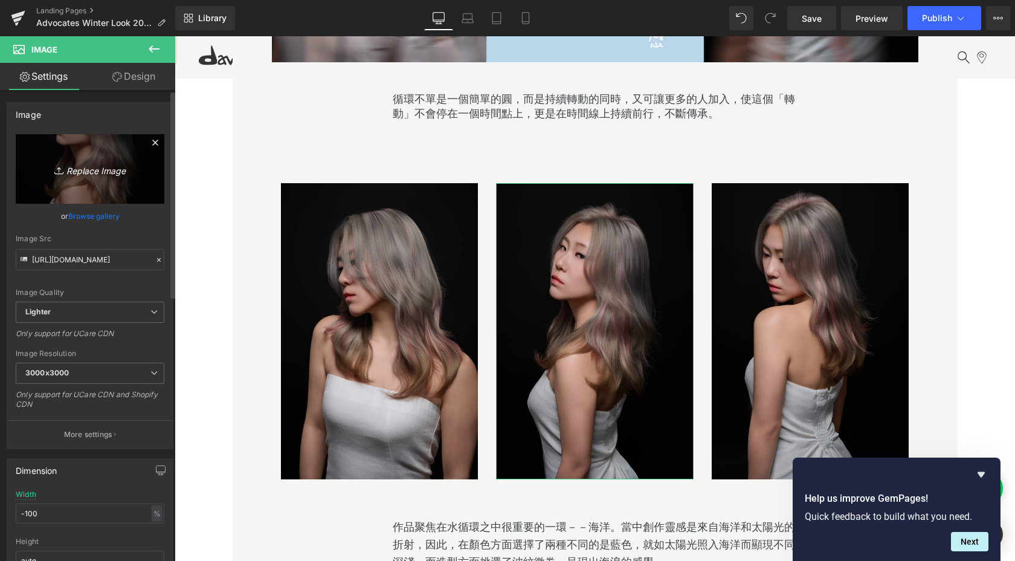
click at [89, 166] on icon "Replace Image" at bounding box center [90, 168] width 97 height 15
type input "C:\fakepath\20250821_Davines Winter Look2892-Edited_B.jpg"
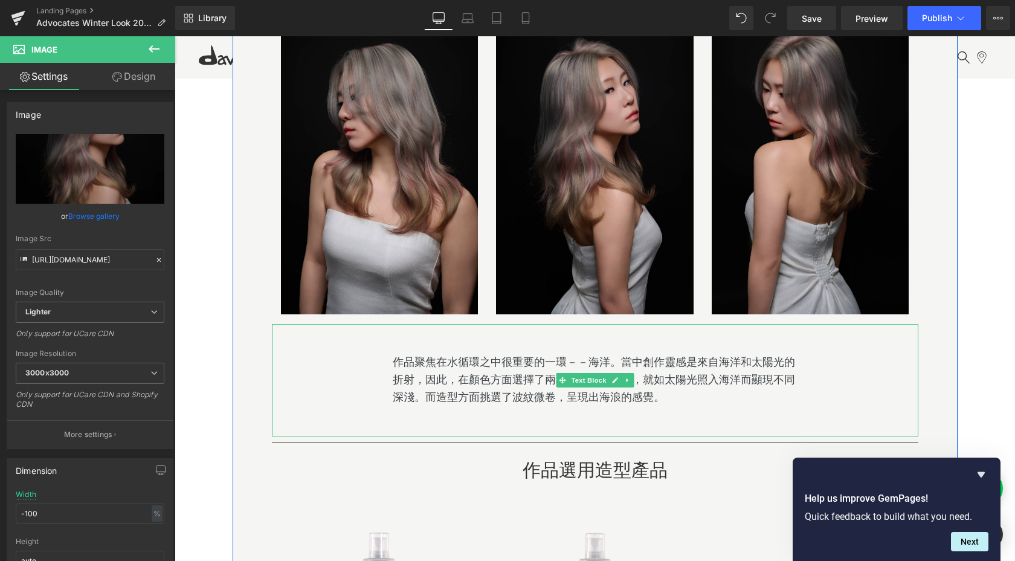
scroll to position [1327, 0]
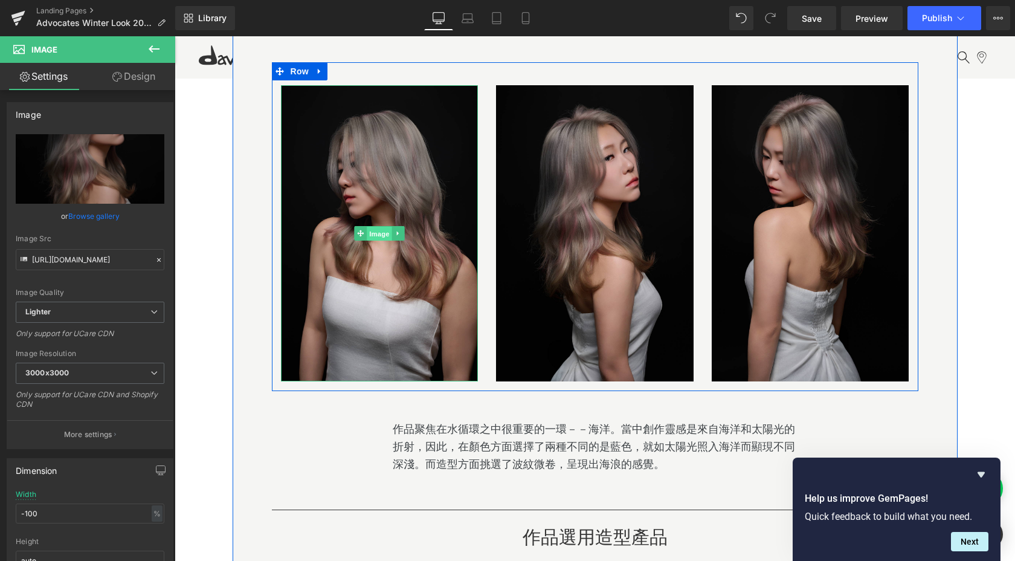
click at [381, 234] on span "Image" at bounding box center [379, 234] width 25 height 14
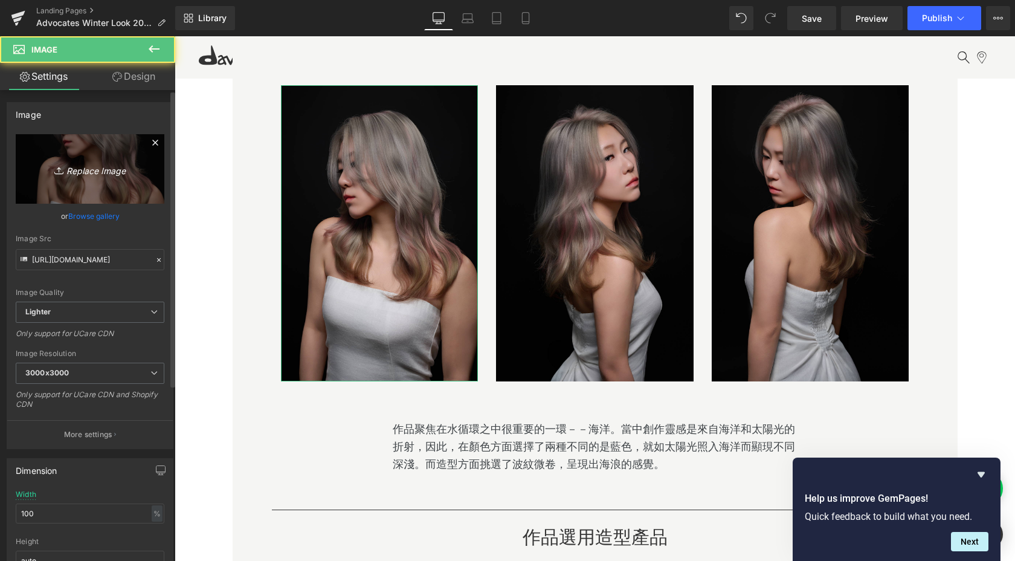
click at [105, 173] on icon "Replace Image" at bounding box center [90, 168] width 97 height 15
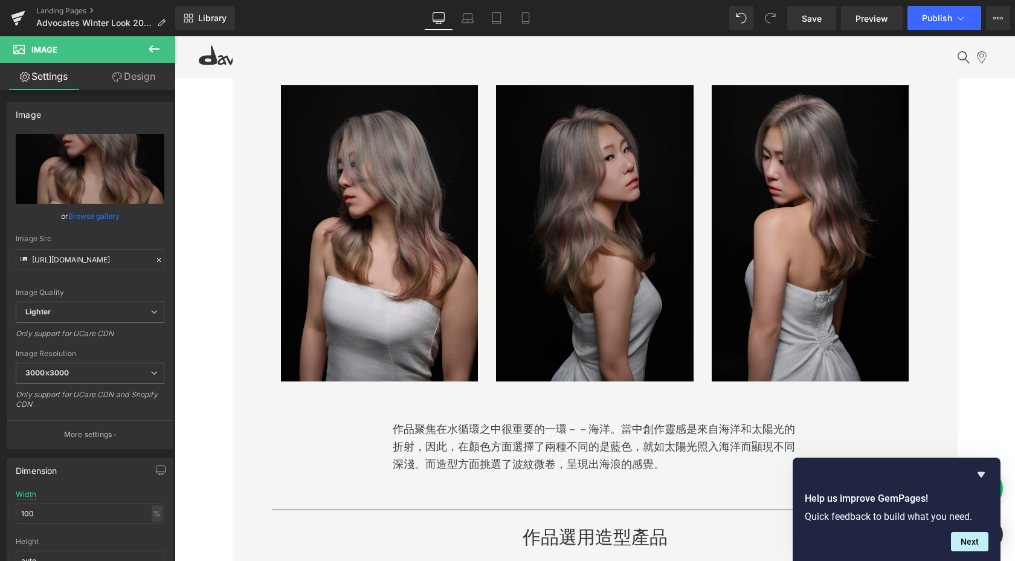
type input "C:\fakepath\20250821_Davines Winter Look3251-Edited.jpeg"
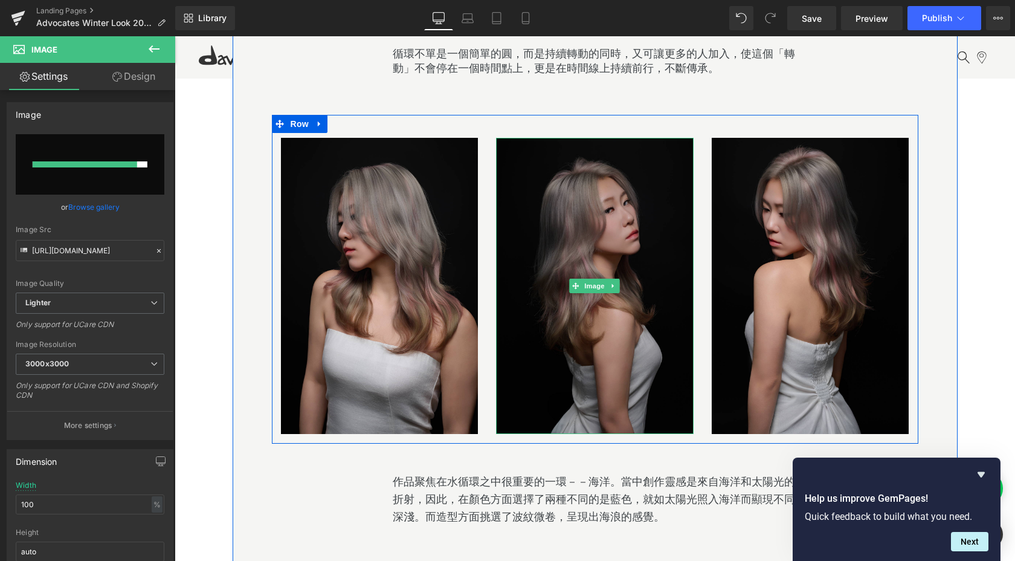
scroll to position [1281, 0]
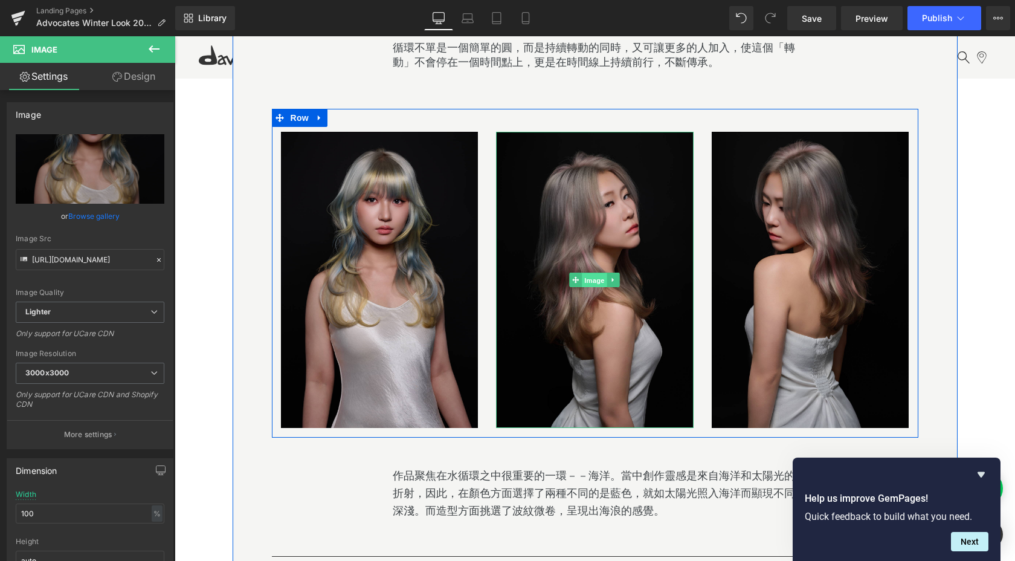
click at [596, 279] on span "Image" at bounding box center [594, 280] width 25 height 14
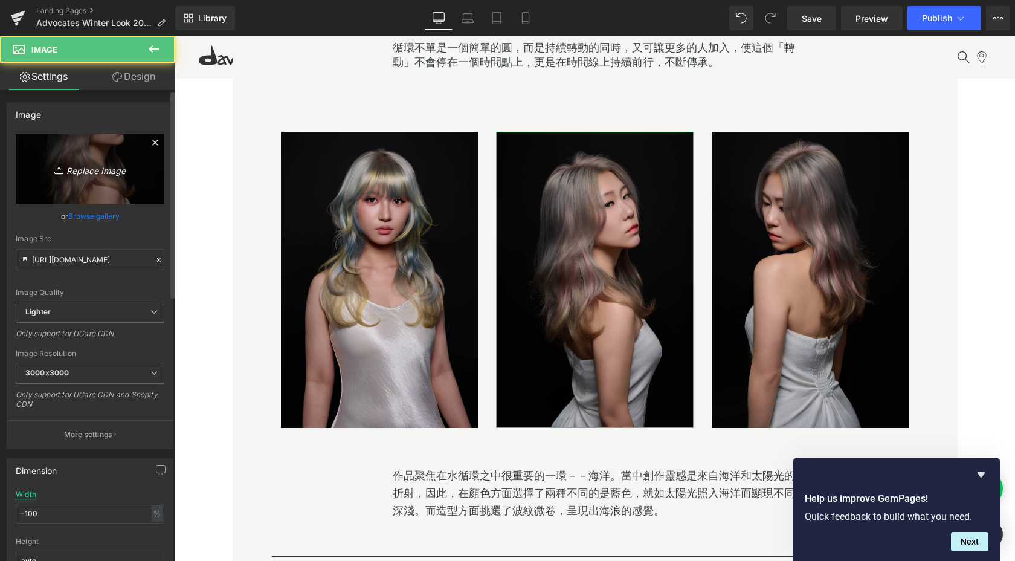
click at [103, 172] on icon "Replace Image" at bounding box center [90, 168] width 97 height 15
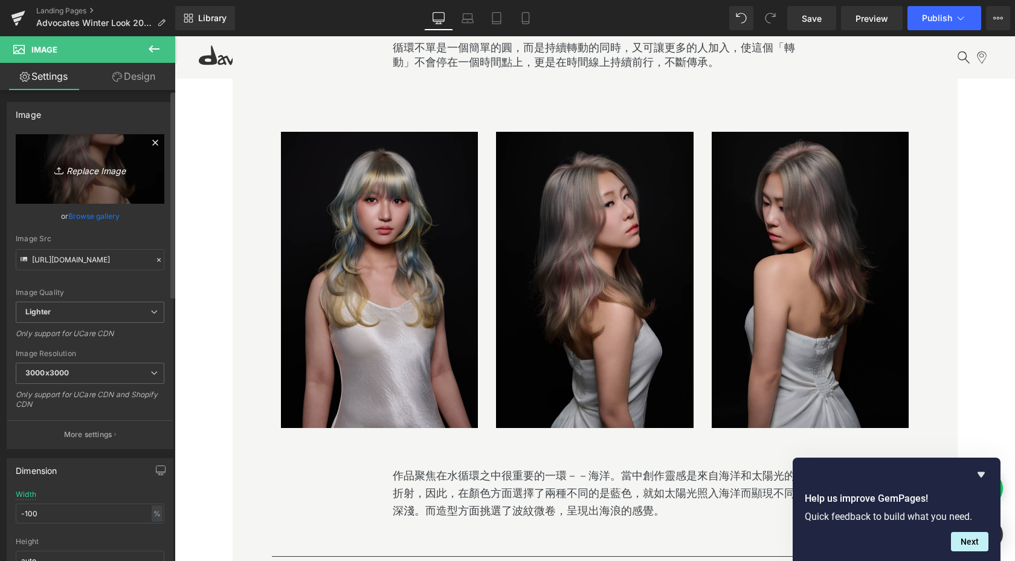
type input "C:\fakepath\20250821_Davines Winter Look3464-Edited_B.jpg"
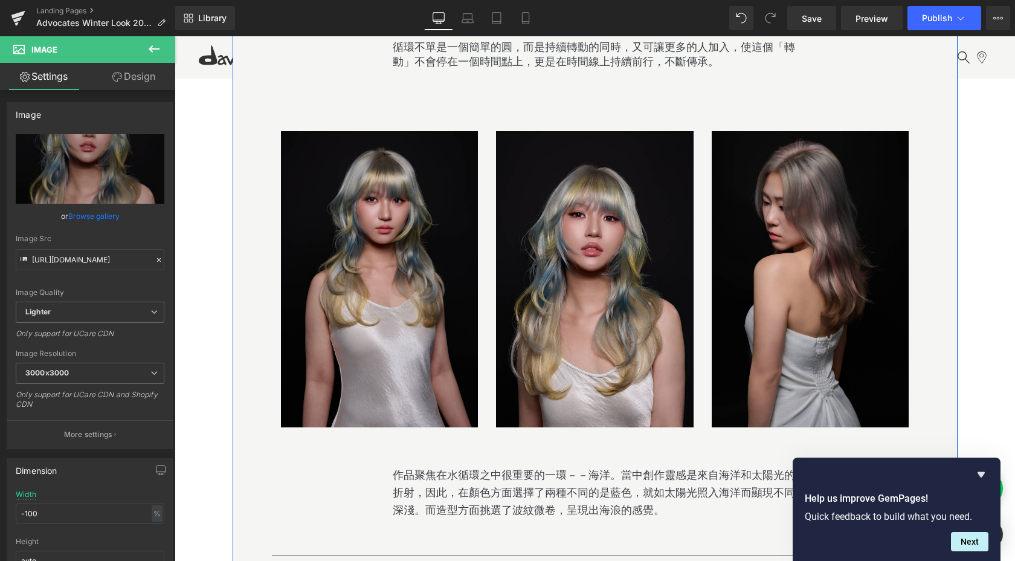
scroll to position [1316, 0]
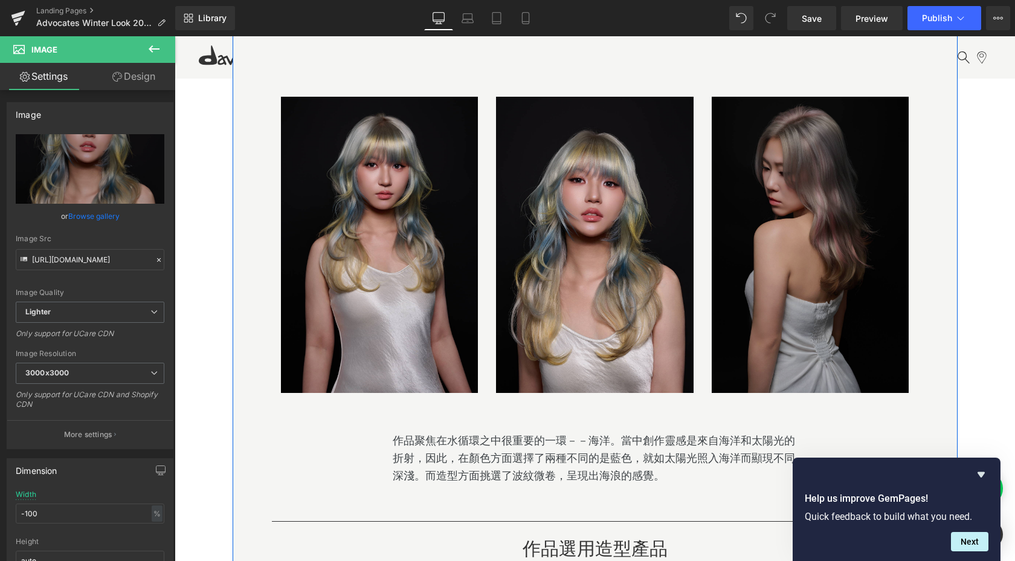
click at [808, 239] on div "Image" at bounding box center [811, 245] width 198 height 296
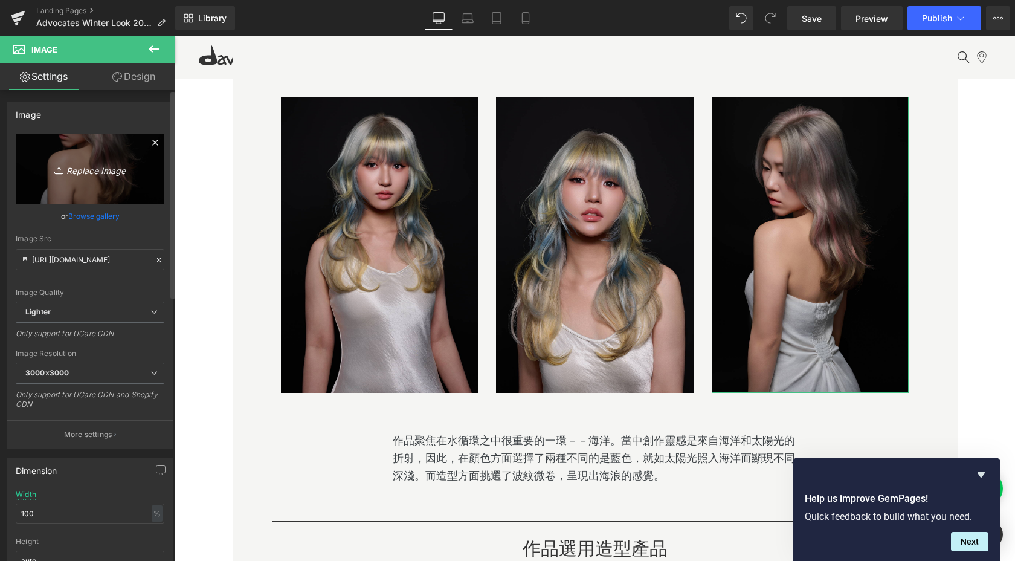
click at [114, 175] on icon "Replace Image" at bounding box center [90, 168] width 97 height 15
type input "C:\fakepath\20250821_Davines Winter Look3464-Edited.jpeg"
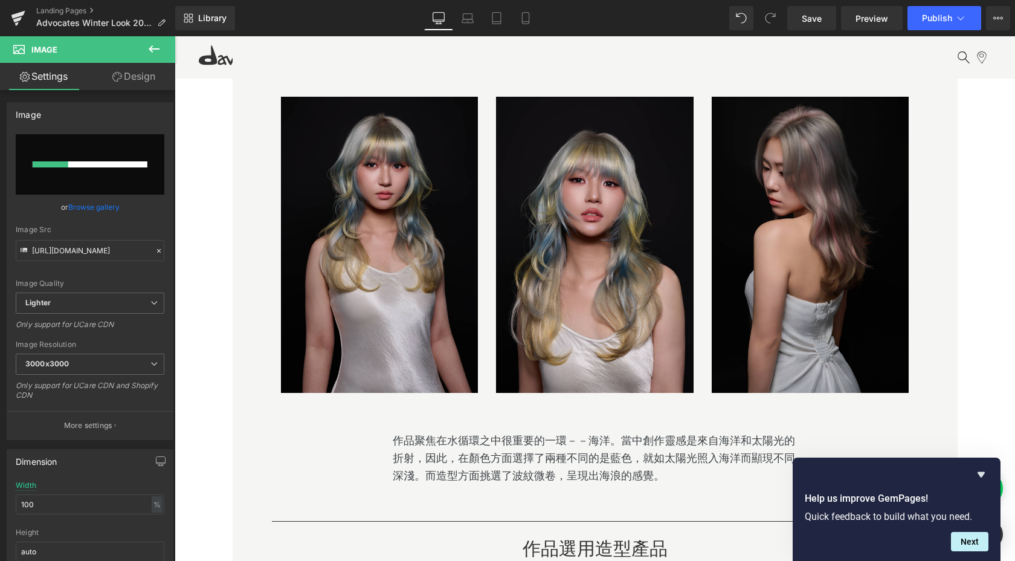
click at [239, 236] on div "Hero Banner 200px 200px 循環不單是一個簡單的圓，而是持續轉動的同時，又可讓更多的人加入，使這個「轉動」不會停在一個時間點上，更是在時間…" at bounding box center [595, 392] width 725 height 1436
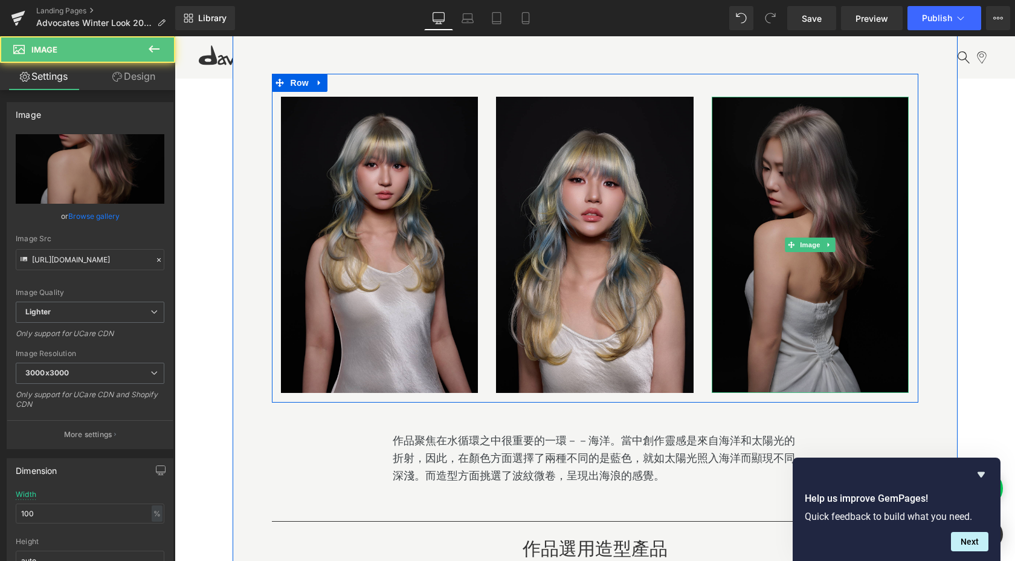
click at [804, 229] on img at bounding box center [811, 245] width 198 height 296
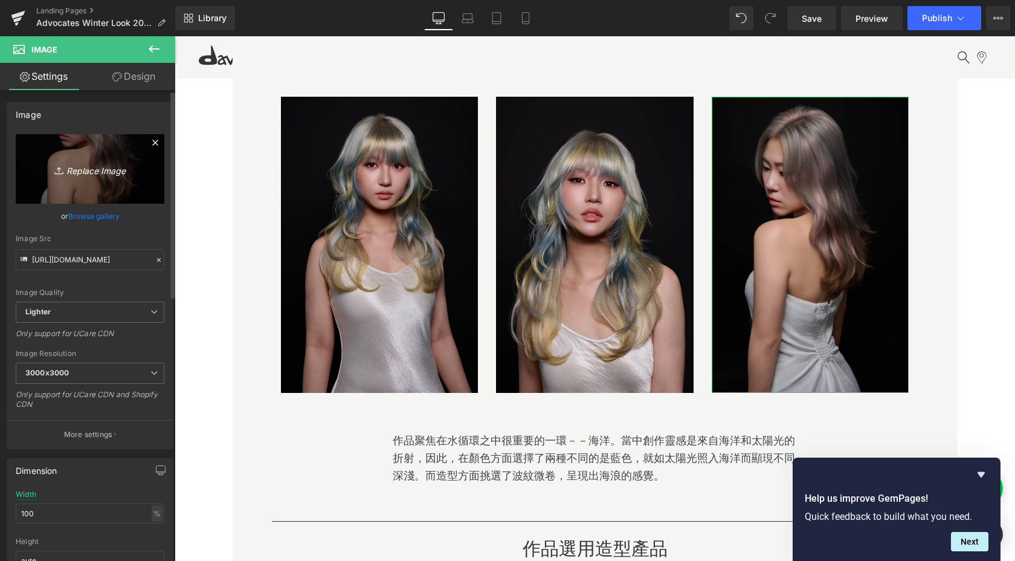
click at [118, 167] on icon "Replace Image" at bounding box center [90, 168] width 97 height 15
type input "C:\fakepath\20250821_Davines Winter Look3426-Edited.jpeg"
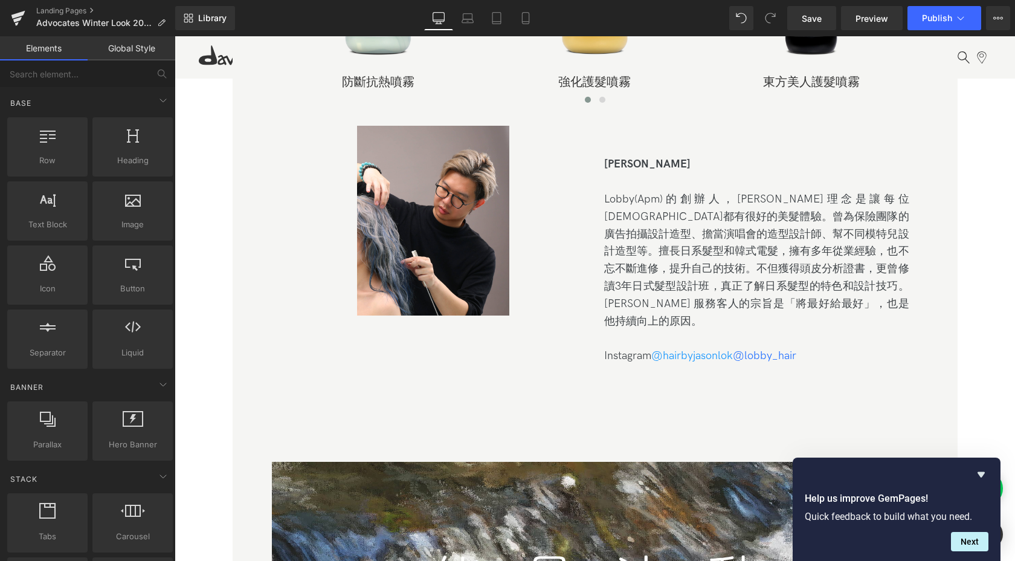
scroll to position [2025, 0]
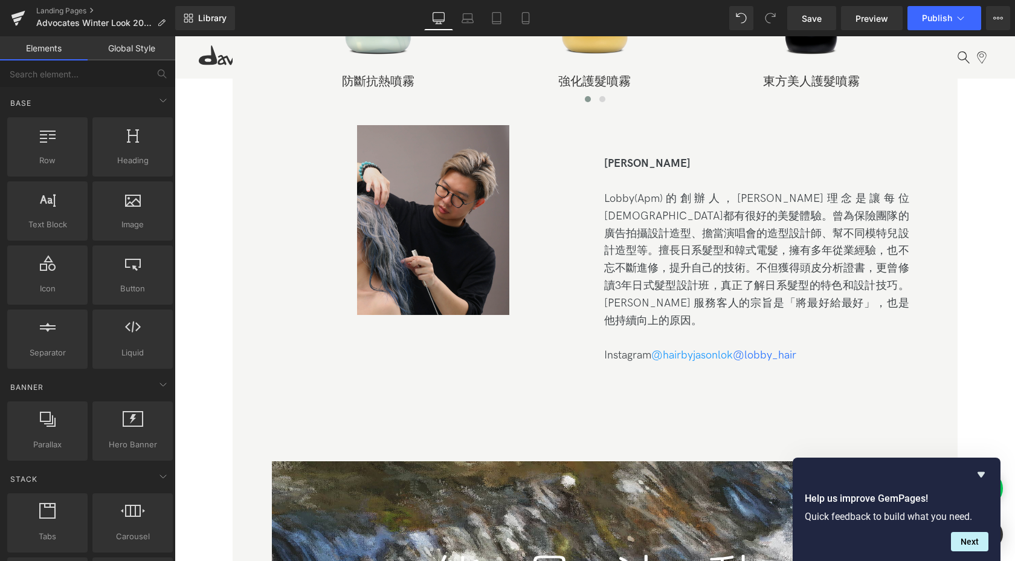
click at [424, 226] on div "Image" at bounding box center [433, 219] width 305 height 189
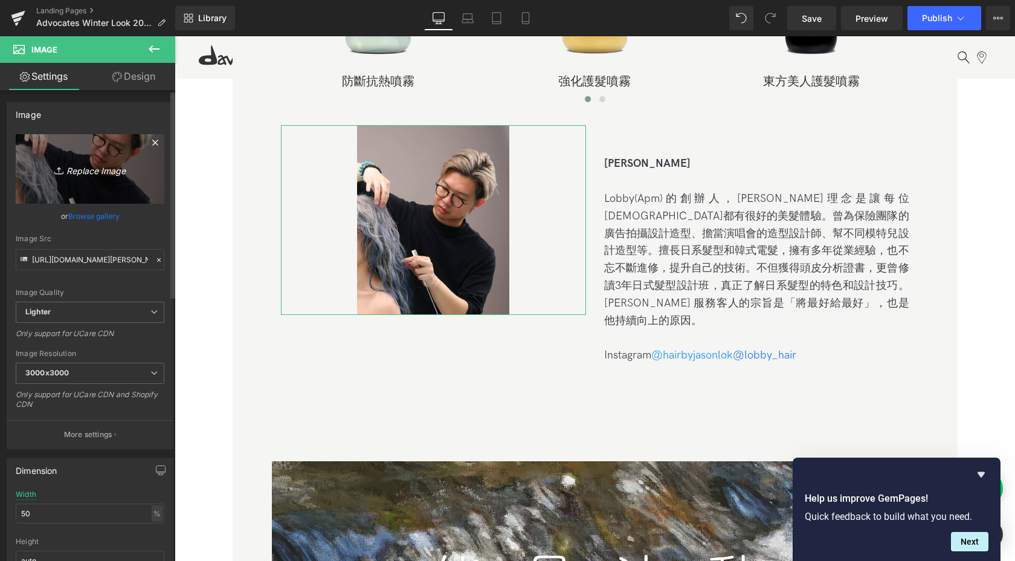
click at [103, 169] on icon "Replace Image" at bounding box center [90, 168] width 97 height 15
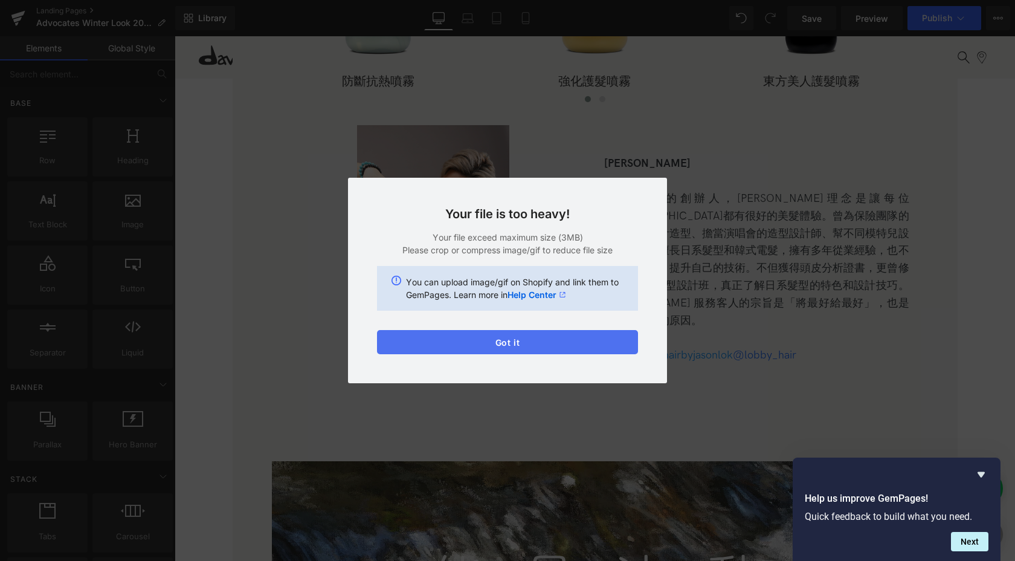
click at [546, 337] on button "Got it" at bounding box center [507, 342] width 261 height 24
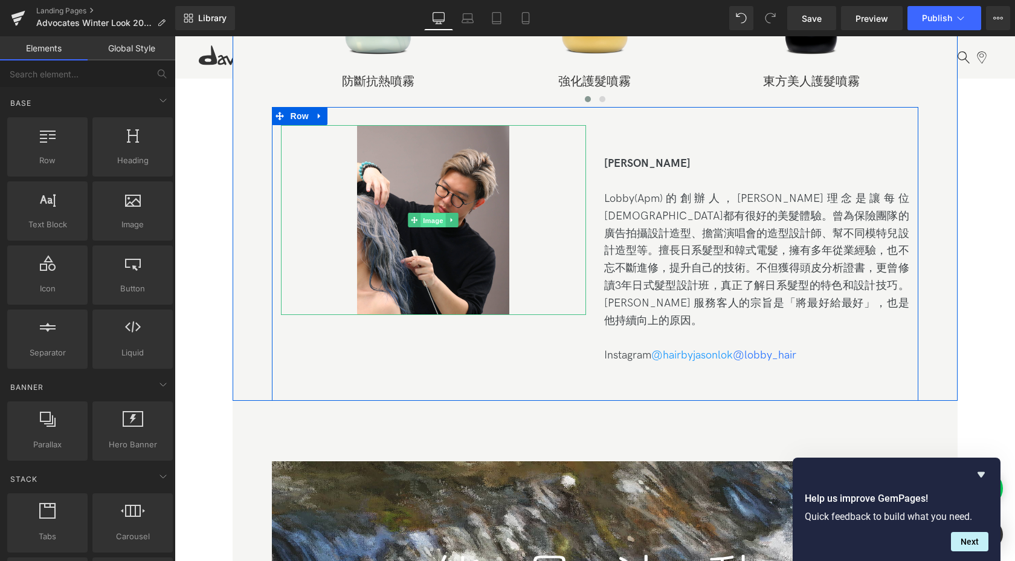
click at [429, 222] on span "Image" at bounding box center [432, 220] width 25 height 14
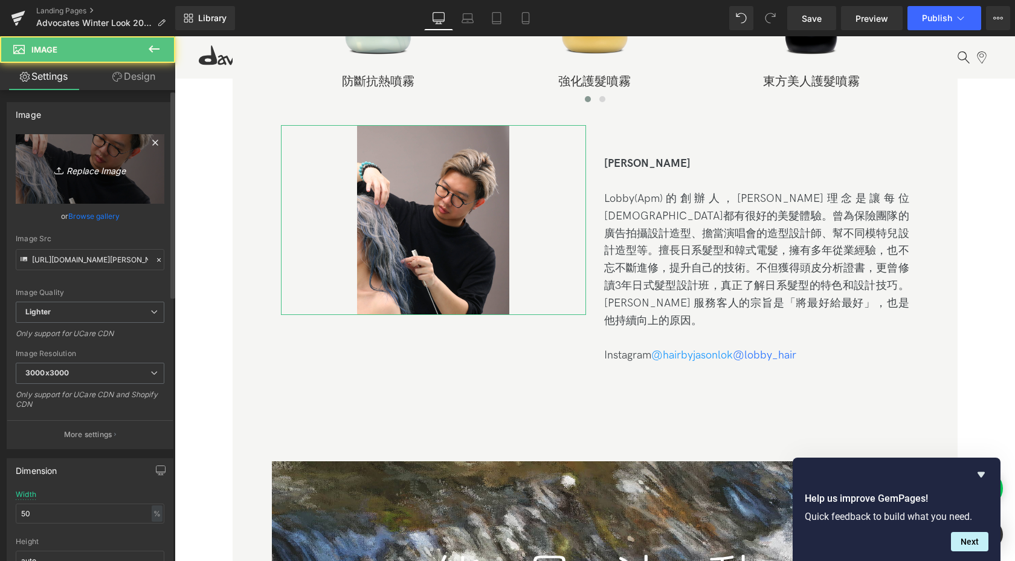
click at [98, 160] on link "Replace Image" at bounding box center [90, 168] width 149 height 69
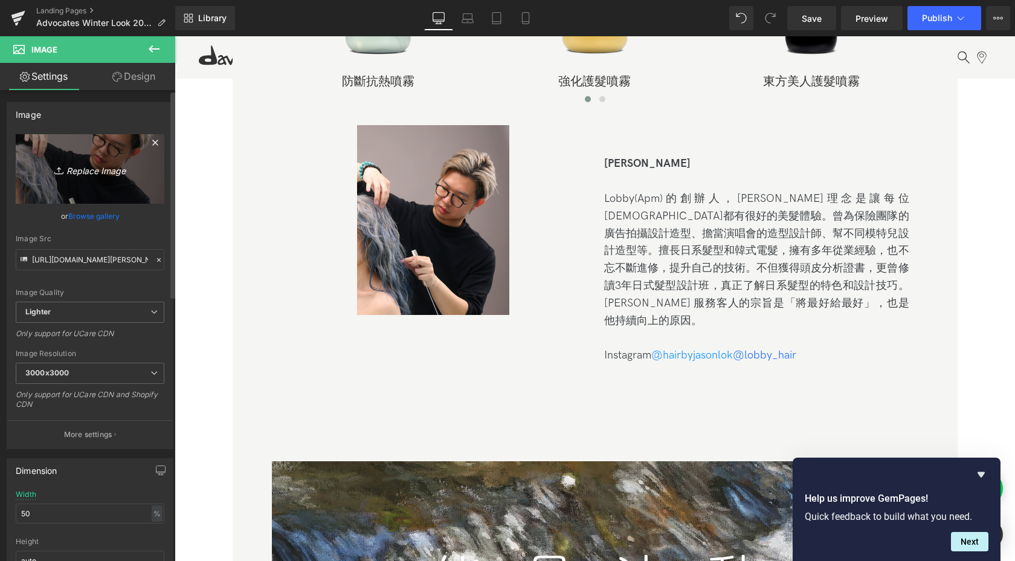
type input "C:\fakepath\jayden.jpg"
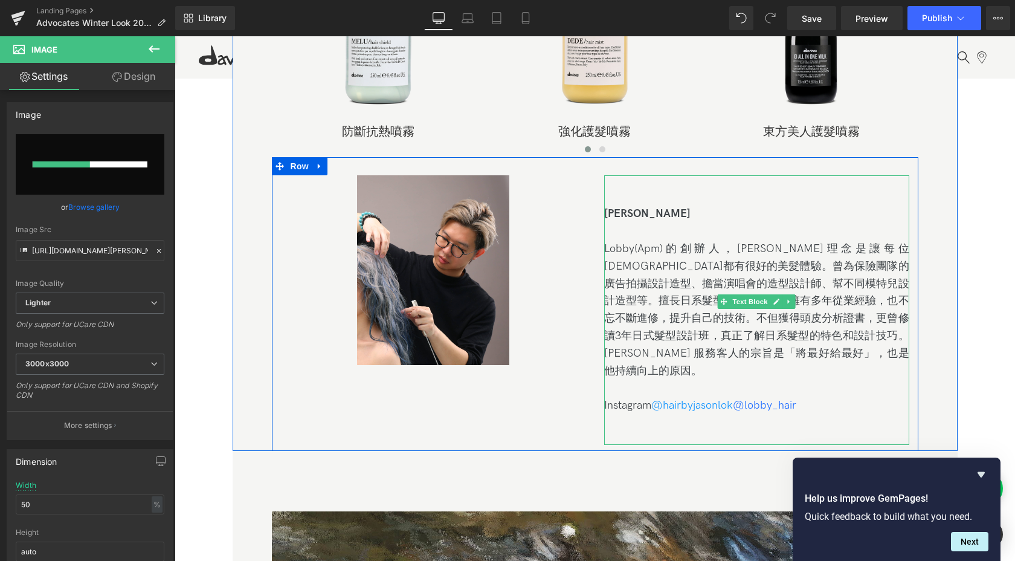
scroll to position [1973, 0]
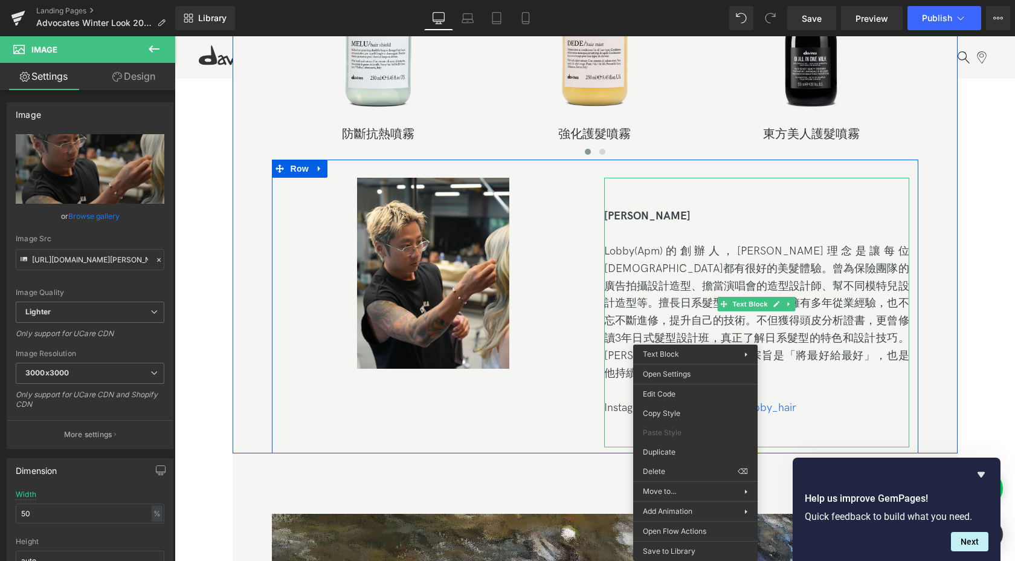
click at [793, 343] on div "Lobby(Apm)的創辦人，[PERSON_NAME]理念是讓每位[DEMOGRAPHIC_DATA]都有很好的美髮體驗。曾為保險團隊的廣告拍攝設計造型、擔…" at bounding box center [756, 312] width 305 height 139
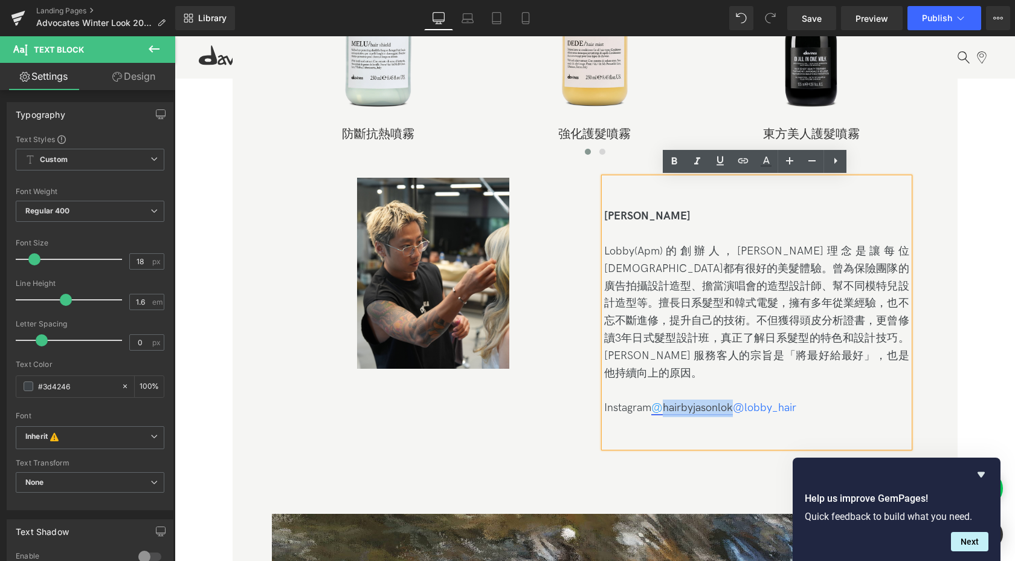
drag, startPoint x: 733, startPoint y: 391, endPoint x: 666, endPoint y: 390, distance: 67.1
click at [666, 401] on link "@hairbyjasonlok" at bounding box center [692, 407] width 82 height 13
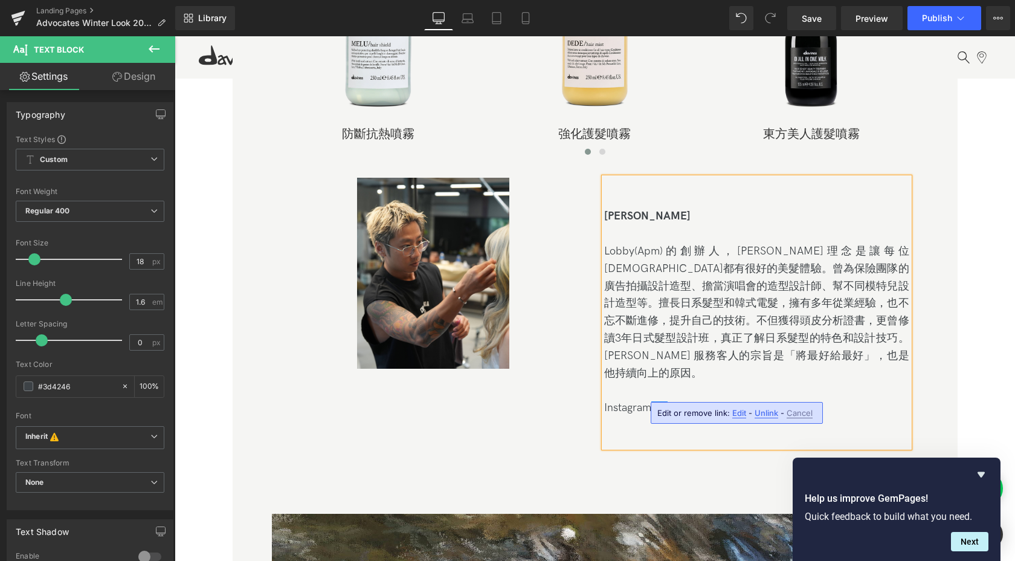
click at [733, 413] on span "Edit" at bounding box center [739, 413] width 14 height 10
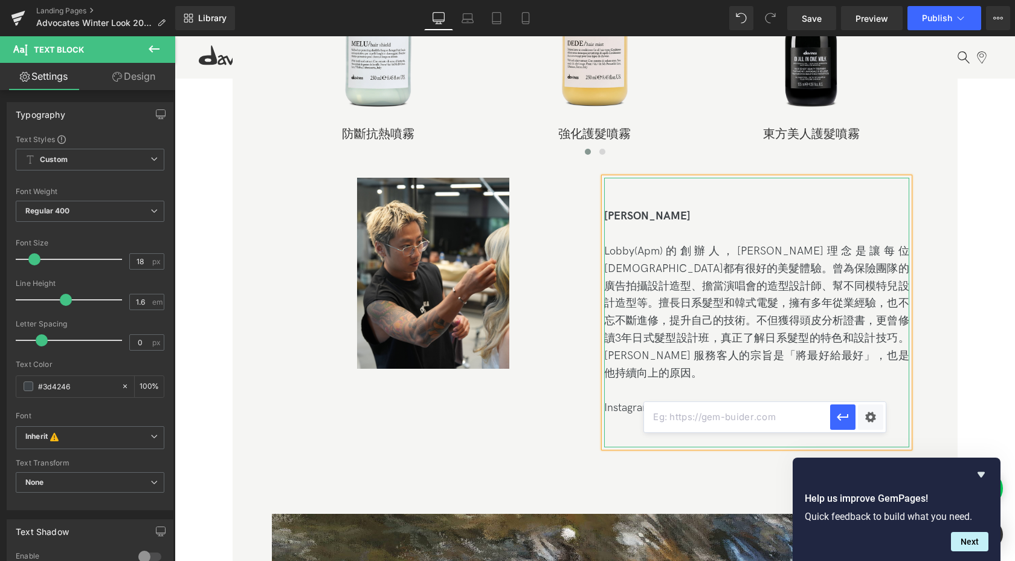
click at [766, 399] on div "Instagram @ s ig_s @lobby_ha ir" at bounding box center [756, 408] width 305 height 18
click at [637, 224] on div "[PERSON_NAME]" at bounding box center [756, 217] width 305 height 18
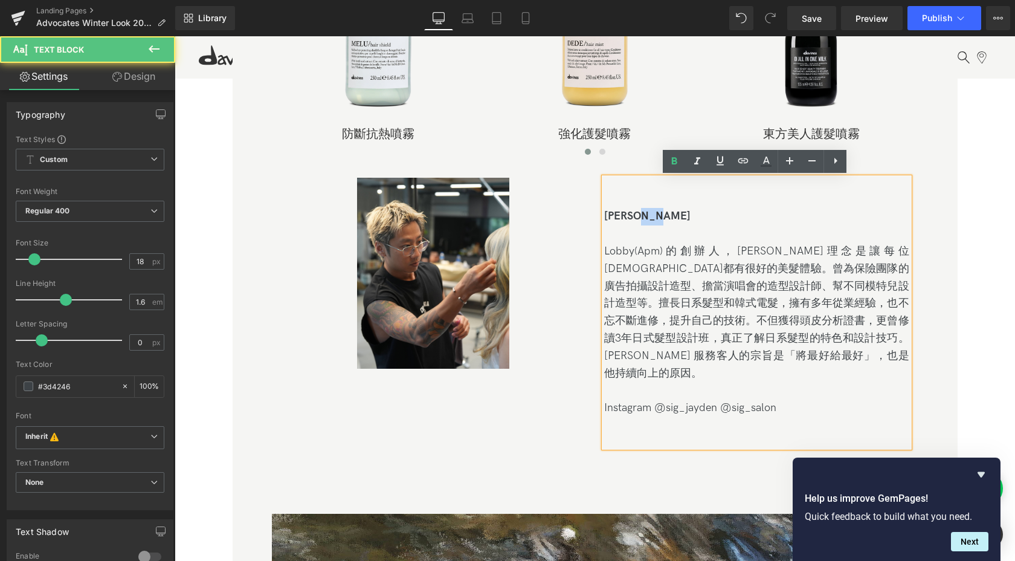
click at [637, 224] on div "[PERSON_NAME]" at bounding box center [756, 217] width 305 height 18
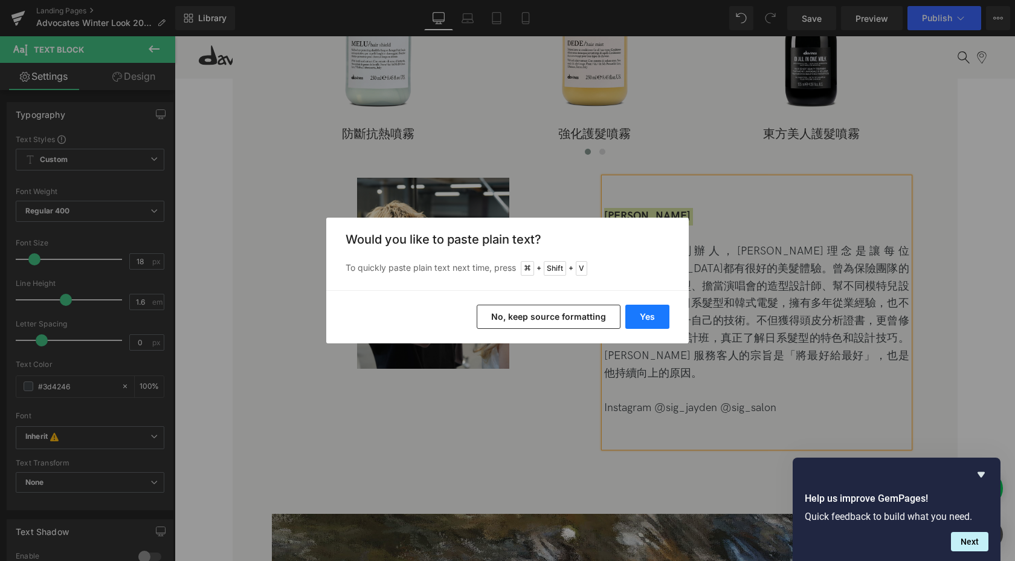
click at [648, 318] on button "Yes" at bounding box center [647, 316] width 44 height 24
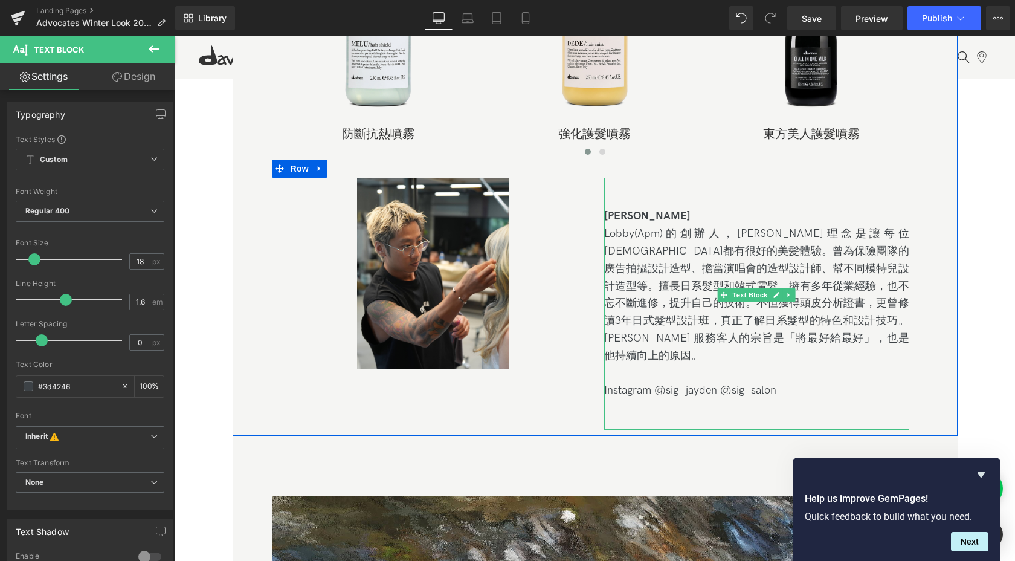
click at [691, 216] on div "[PERSON_NAME]" at bounding box center [756, 217] width 305 height 18
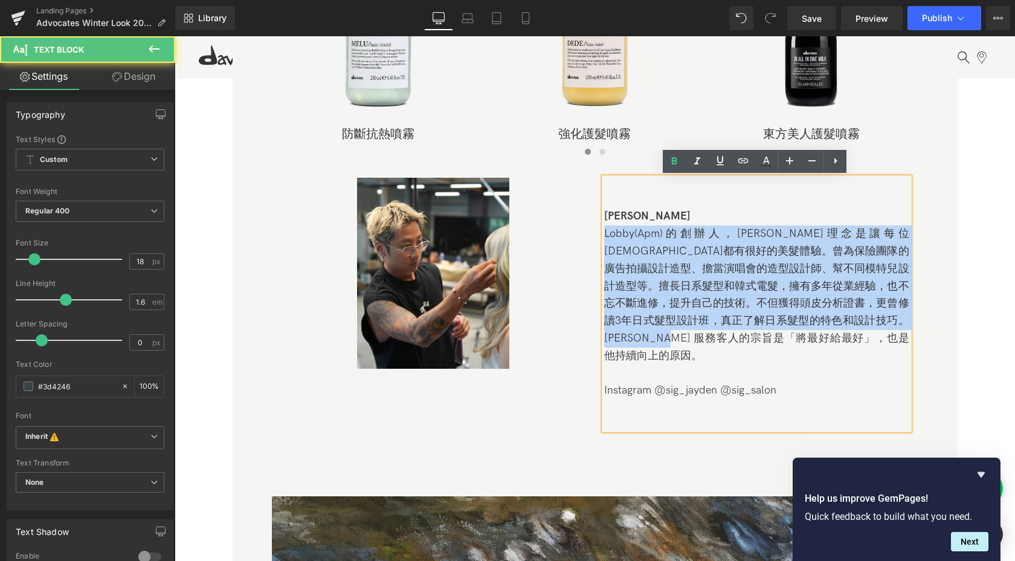
drag, startPoint x: 749, startPoint y: 334, endPoint x: 590, endPoint y: 229, distance: 190.5
click at [590, 229] on div "Image [PERSON_NAME](Apm)的創辦人，Lobby理念是讓每位客人都有很好的美髮體驗。曾為保險團隊的廣告拍攝設計造型、擔當演唱會的造型設計師…" at bounding box center [595, 297] width 646 height 276
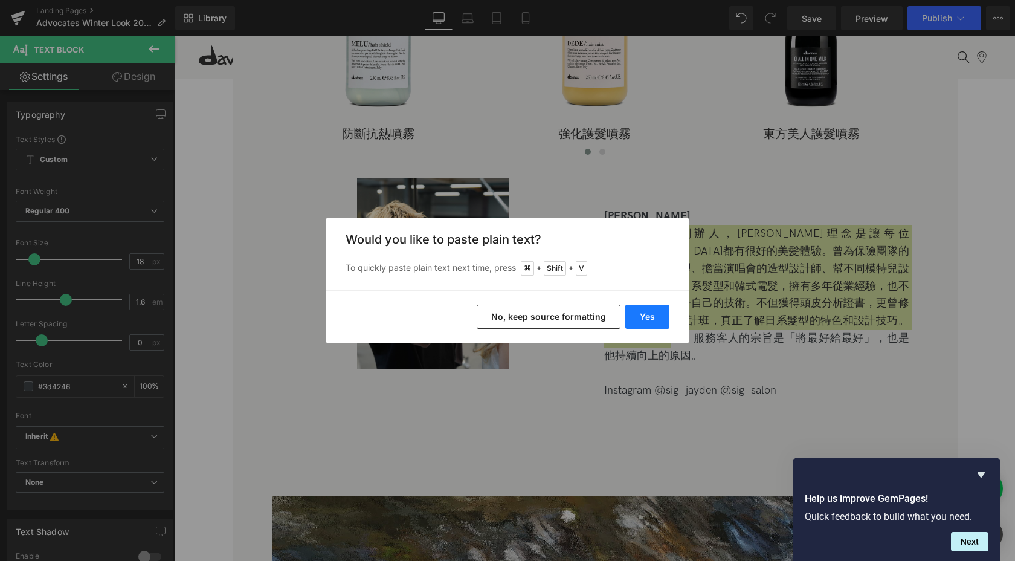
click at [635, 315] on button "Yes" at bounding box center [647, 316] width 44 height 24
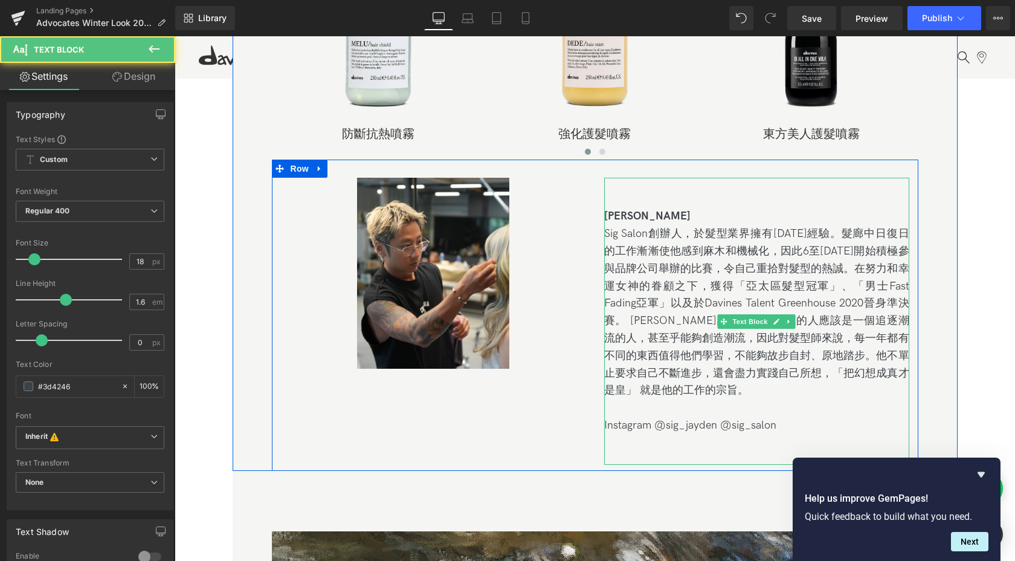
click at [695, 217] on div "[PERSON_NAME]" at bounding box center [756, 217] width 305 height 18
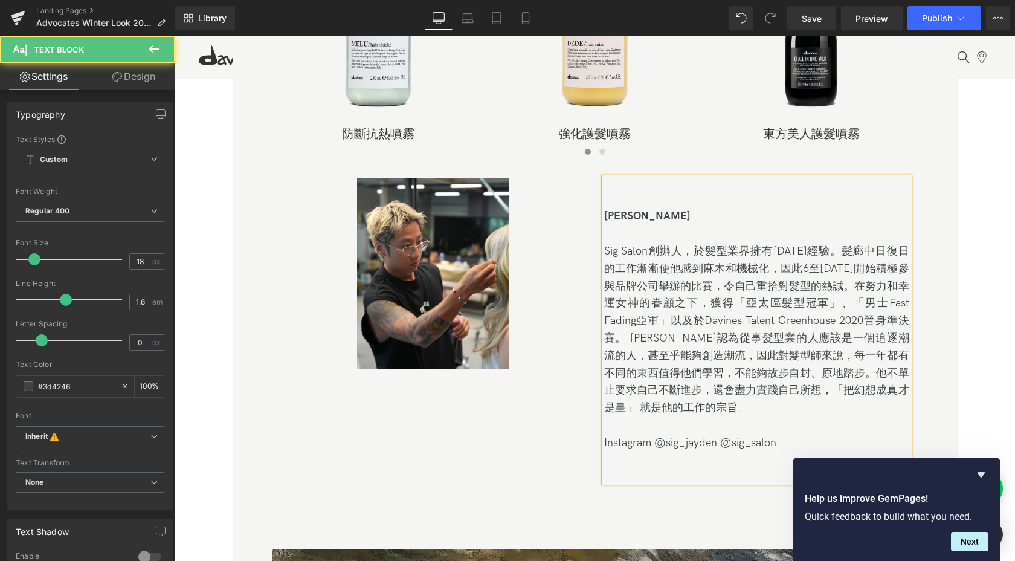
click at [628, 208] on div "[PERSON_NAME]" at bounding box center [756, 217] width 305 height 18
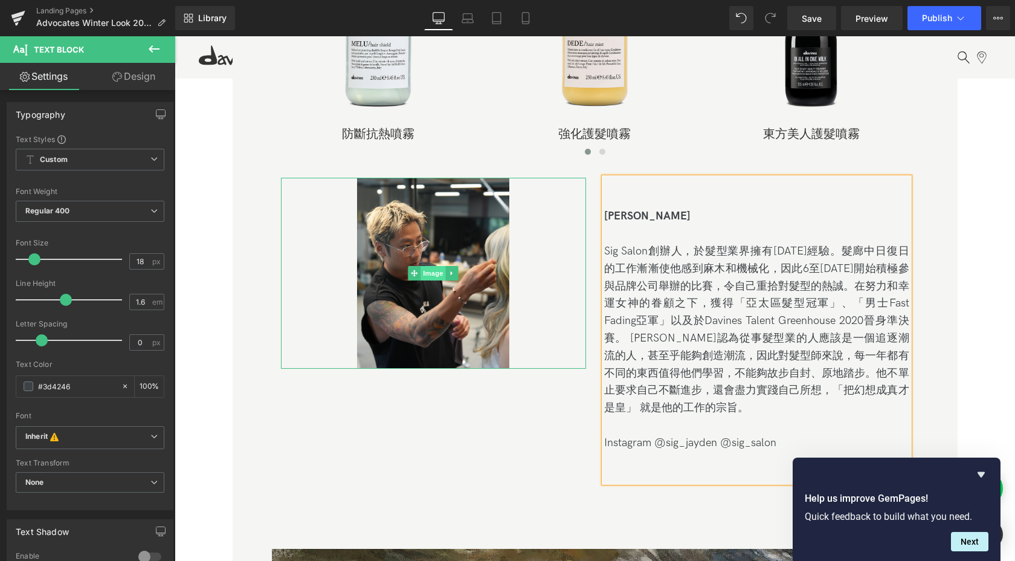
click at [425, 272] on span "Image" at bounding box center [432, 273] width 25 height 14
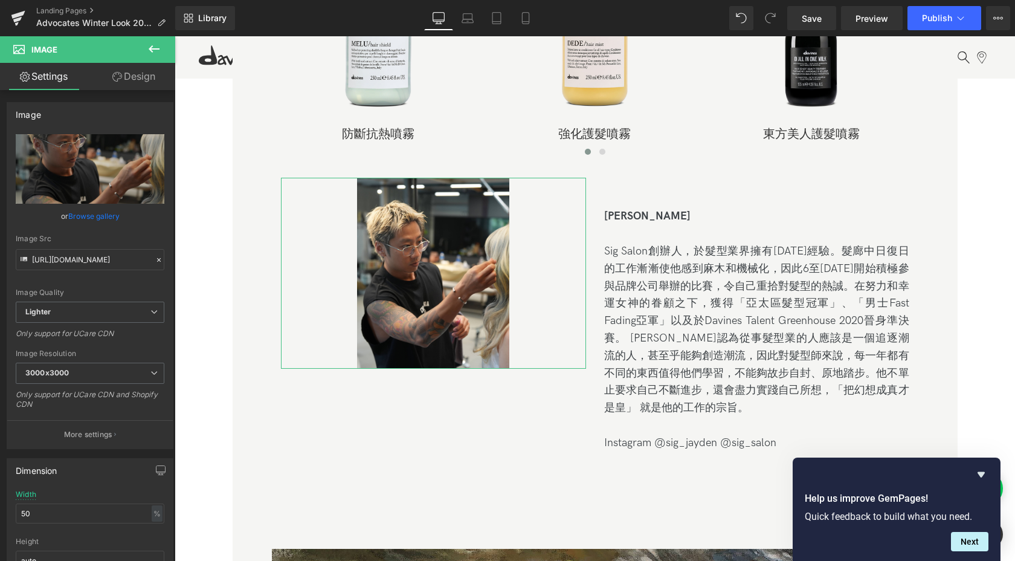
click at [143, 85] on link "Design" at bounding box center [134, 76] width 88 height 27
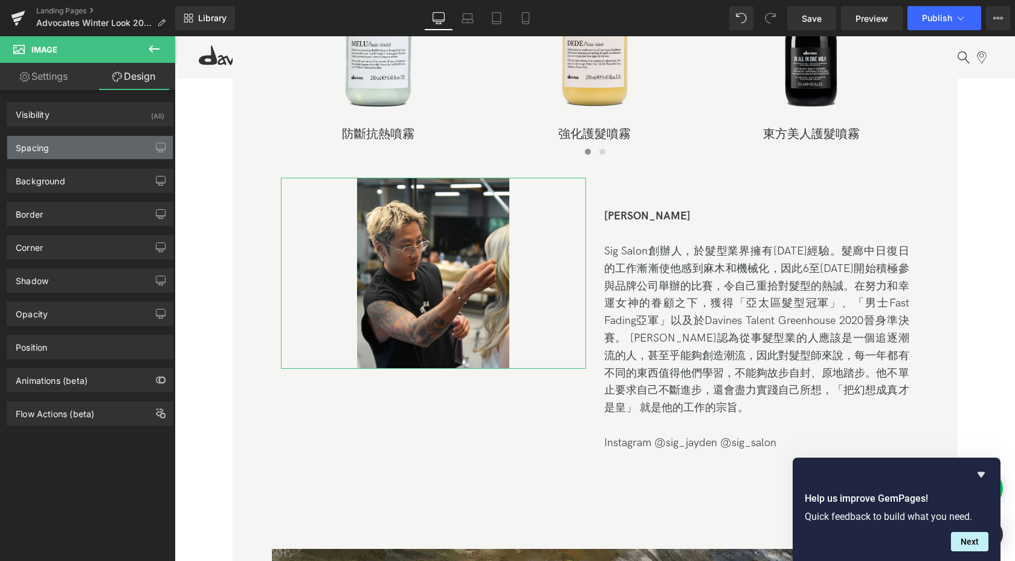
click at [113, 145] on div "Spacing" at bounding box center [90, 147] width 166 height 23
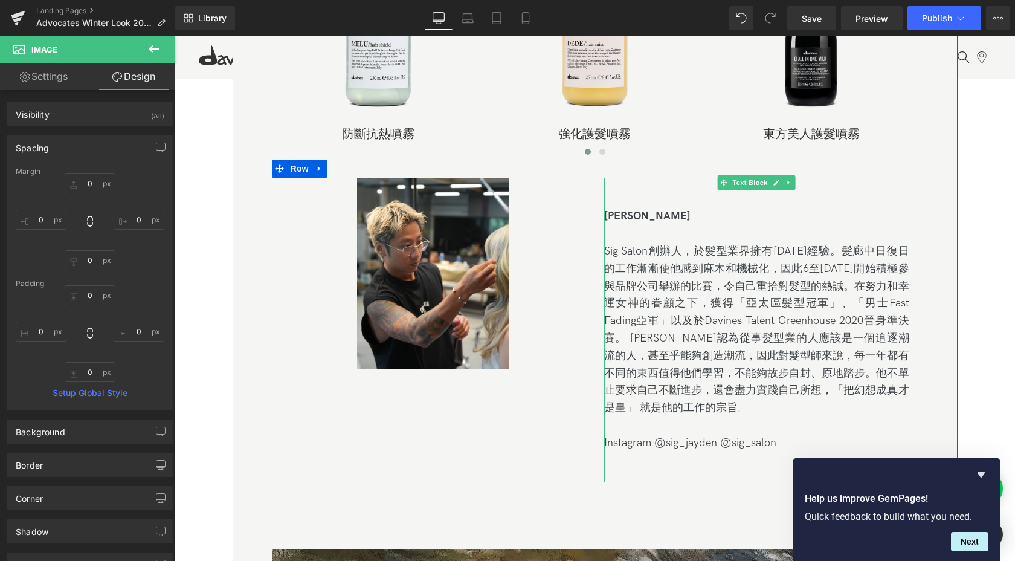
click at [756, 190] on div "[PERSON_NAME] Sig Salon創辦人，於髮型業界擁有[DATE]經驗。髮廊中日復日的工作漸漸使他感到麻木和機械化，因此6至[DATE]開始積…" at bounding box center [756, 330] width 305 height 304
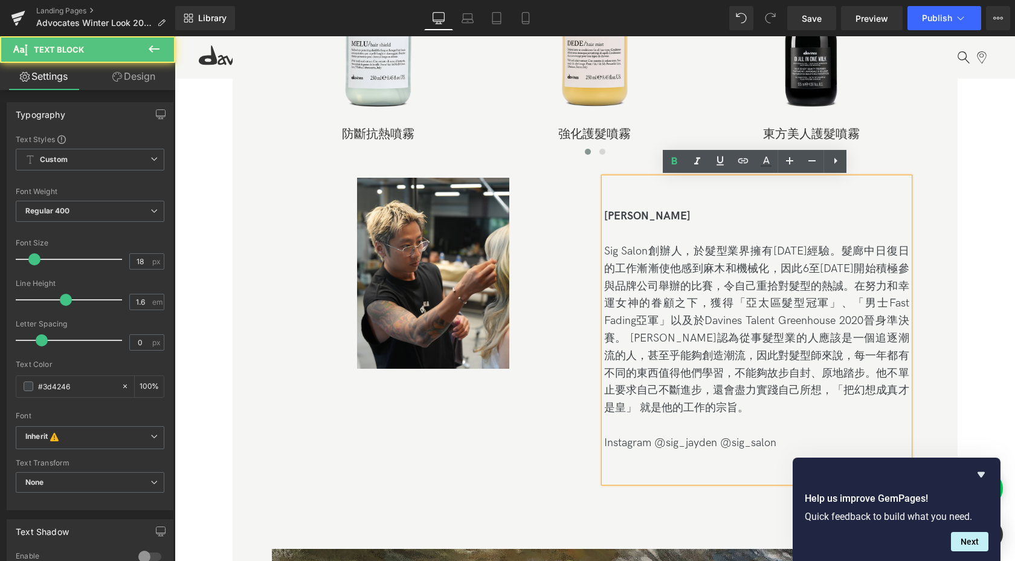
click at [752, 184] on div "[PERSON_NAME] Sig Salon創辦人，於髮型業界擁有[DATE]經驗。髮廊中日復日的工作漸漸使他感到麻木和機械化，因此6至[DATE]開始積…" at bounding box center [756, 330] width 305 height 304
click at [155, 79] on link "Design" at bounding box center [134, 76] width 88 height 27
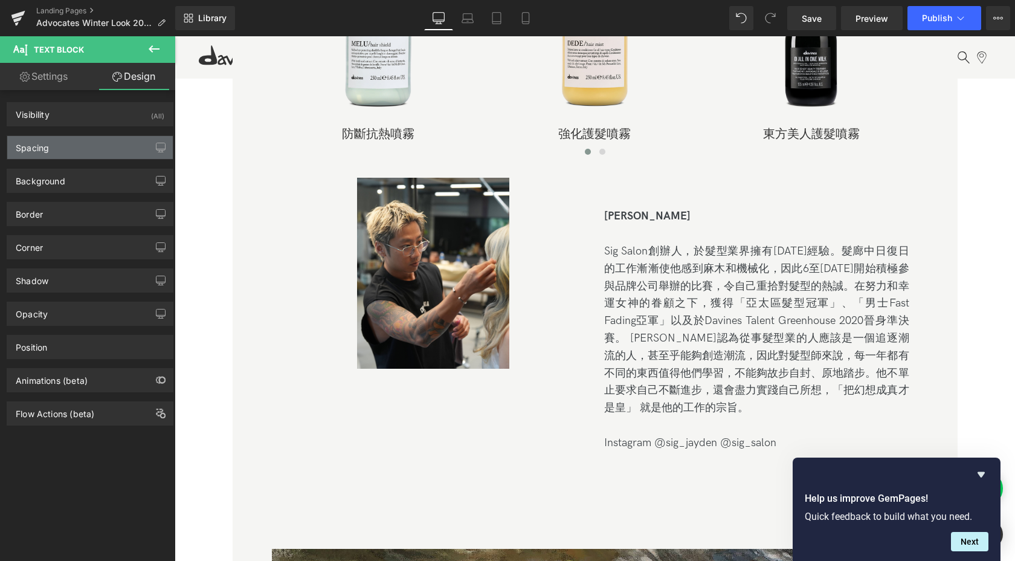
click at [83, 144] on div "Spacing" at bounding box center [90, 147] width 166 height 23
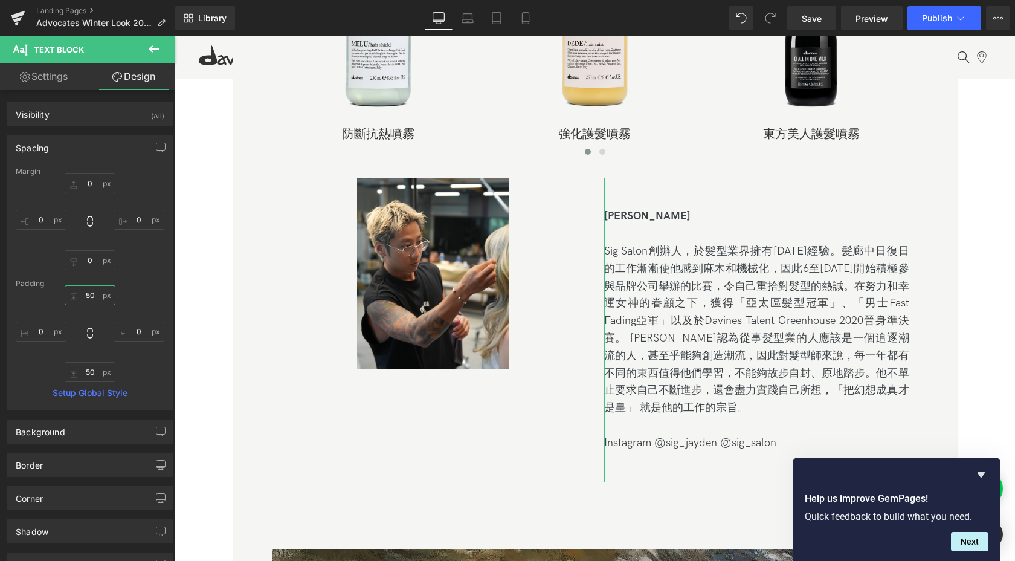
click at [87, 294] on input "50" at bounding box center [90, 295] width 51 height 20
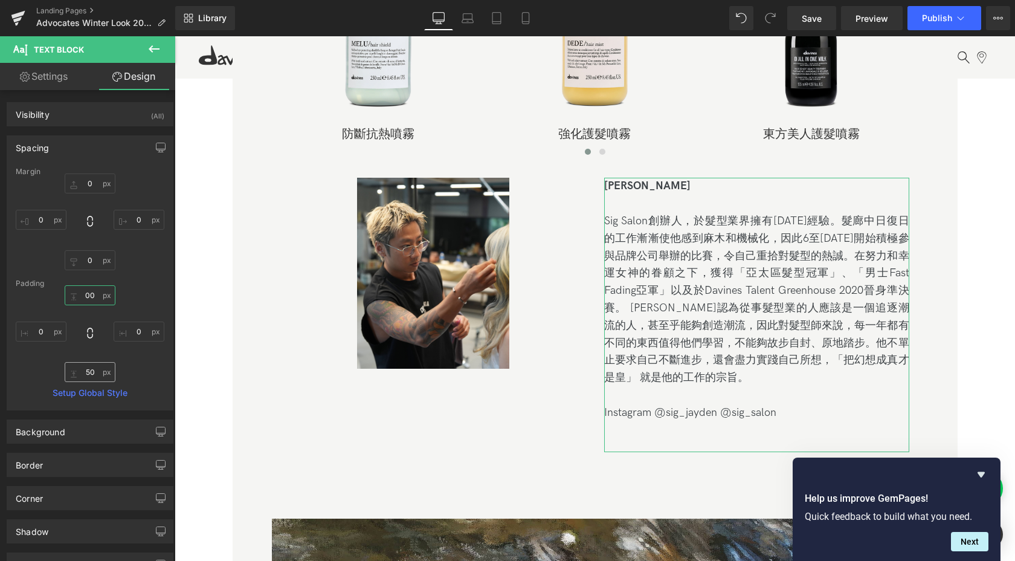
type input "00"
click at [91, 373] on input "50" at bounding box center [90, 372] width 51 height 20
type input "0"
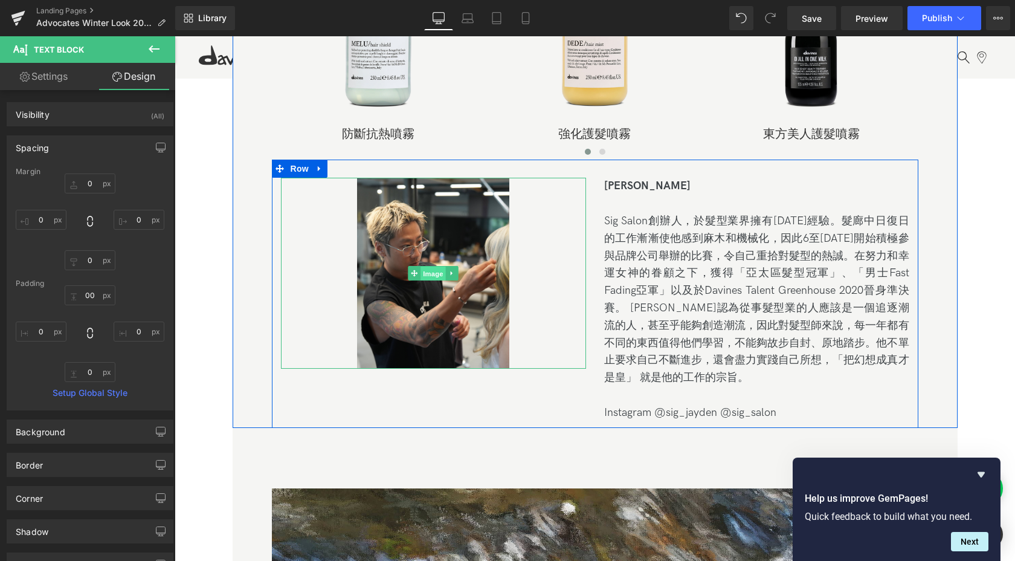
click at [427, 271] on span "Image" at bounding box center [432, 273] width 25 height 14
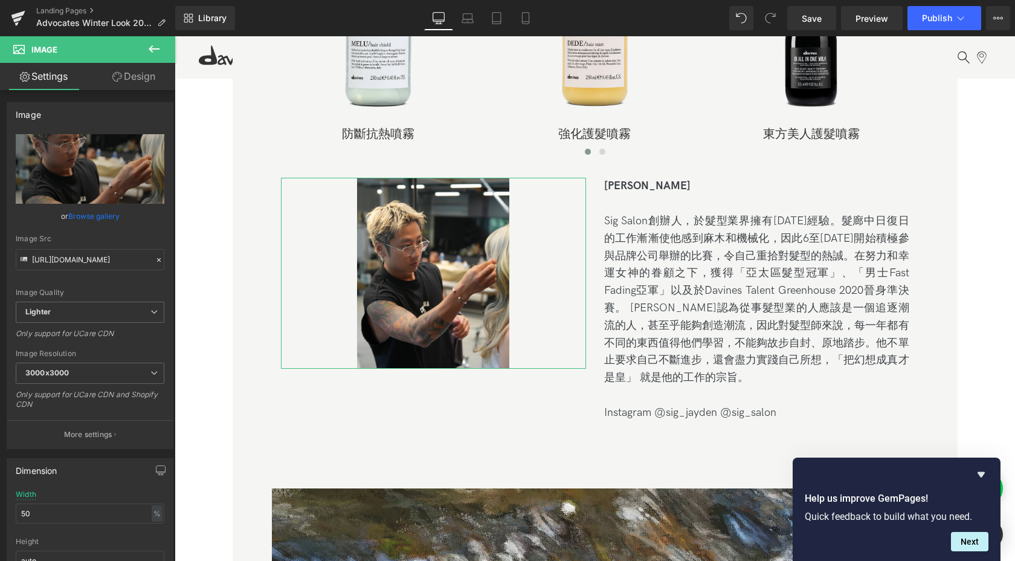
click at [134, 78] on link "Design" at bounding box center [134, 76] width 88 height 27
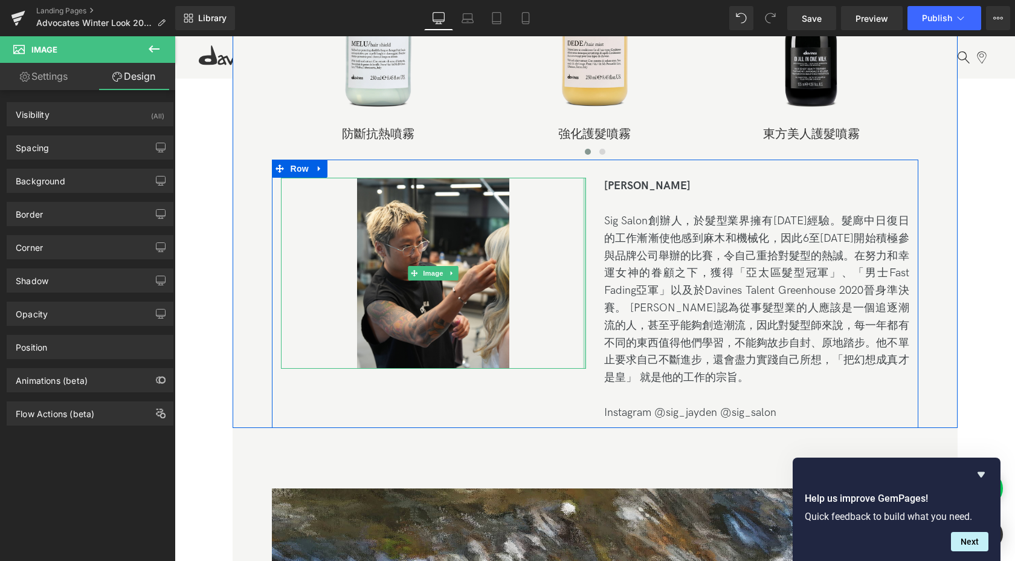
drag, startPoint x: 581, startPoint y: 275, endPoint x: 652, endPoint y: 268, distance: 71.7
click at [652, 268] on div "Image [PERSON_NAME] Salon創辦人，於髮型業界擁有[DATE]經驗。髮廊中日復日的工作漸漸使他感到麻木和機械化，因此6至[DATE]開始…" at bounding box center [595, 293] width 646 height 268
click at [434, 272] on span "Image" at bounding box center [432, 273] width 25 height 14
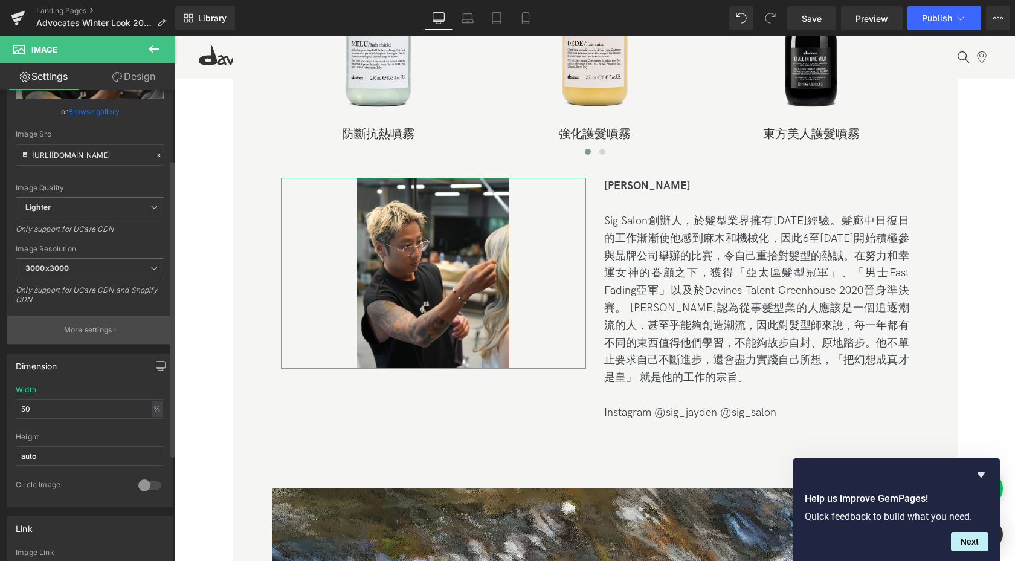
scroll to position [117, 0]
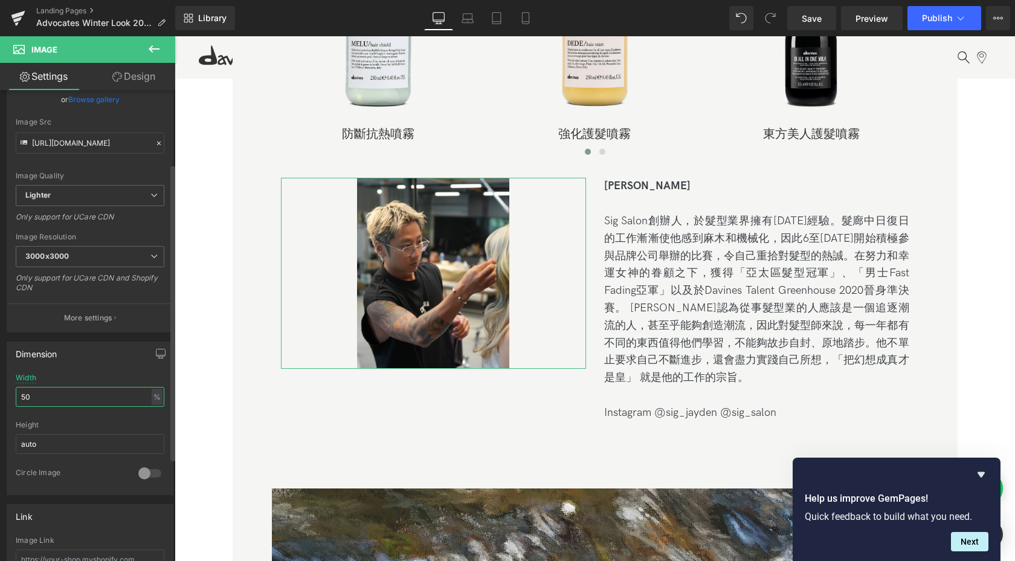
click at [95, 404] on input "50" at bounding box center [90, 397] width 149 height 20
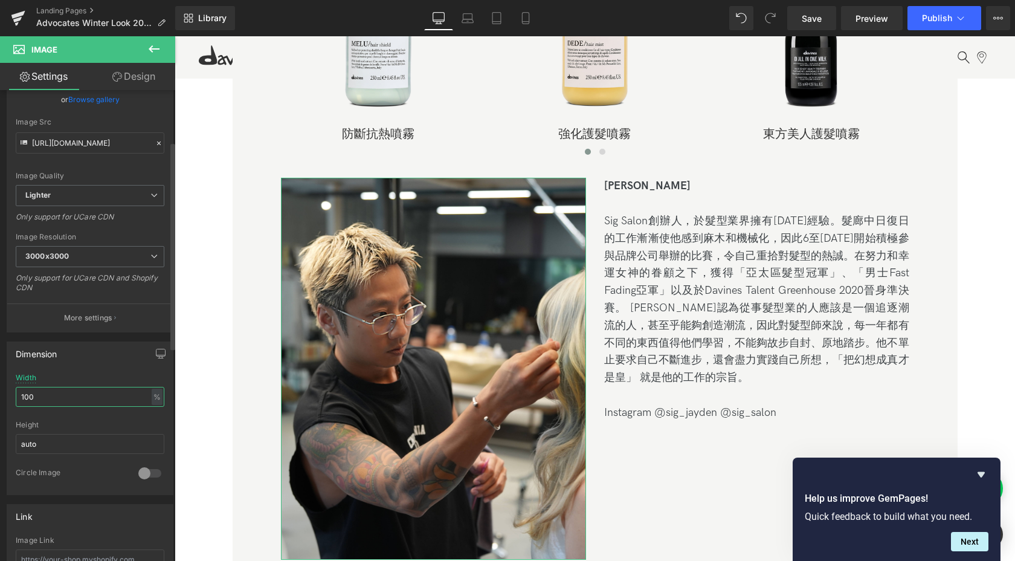
click at [92, 404] on input "100" at bounding box center [90, 397] width 149 height 20
type input "70"
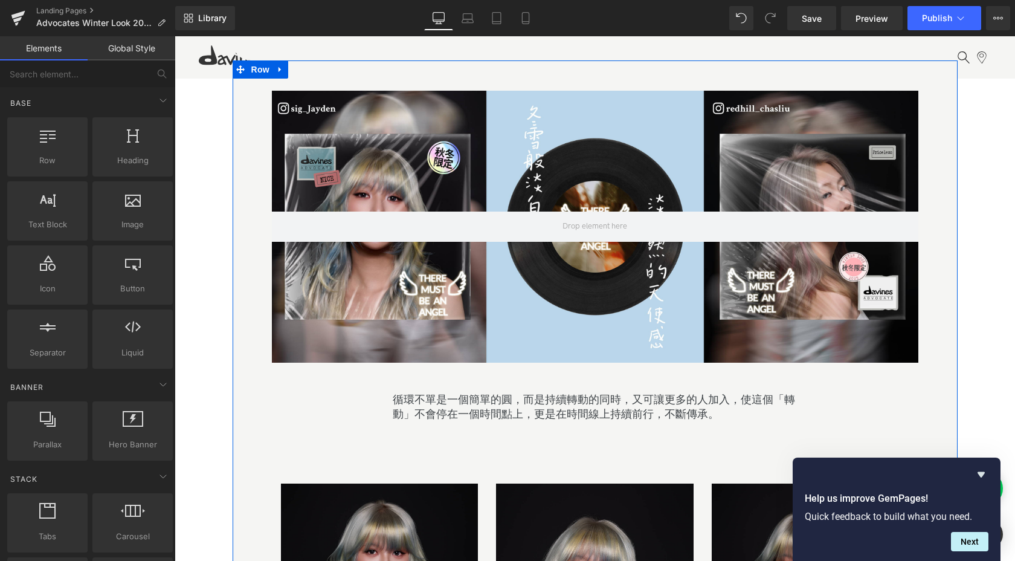
scroll to position [929, 0]
